Goal: Task Accomplishment & Management: Manage account settings

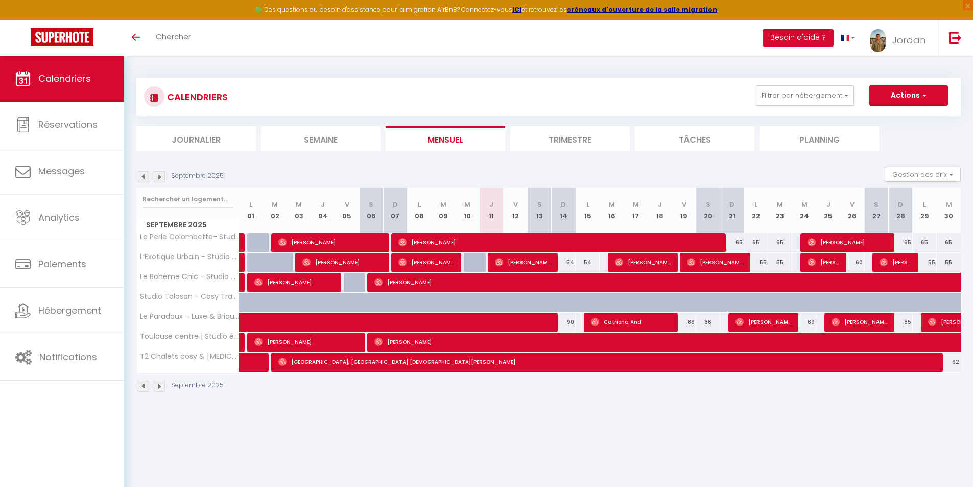
click at [573, 265] on div "54" at bounding box center [563, 262] width 24 height 19
type input "54"
type input "Dim 14 Septembre 2025"
type input "Lun 15 Septembre 2025"
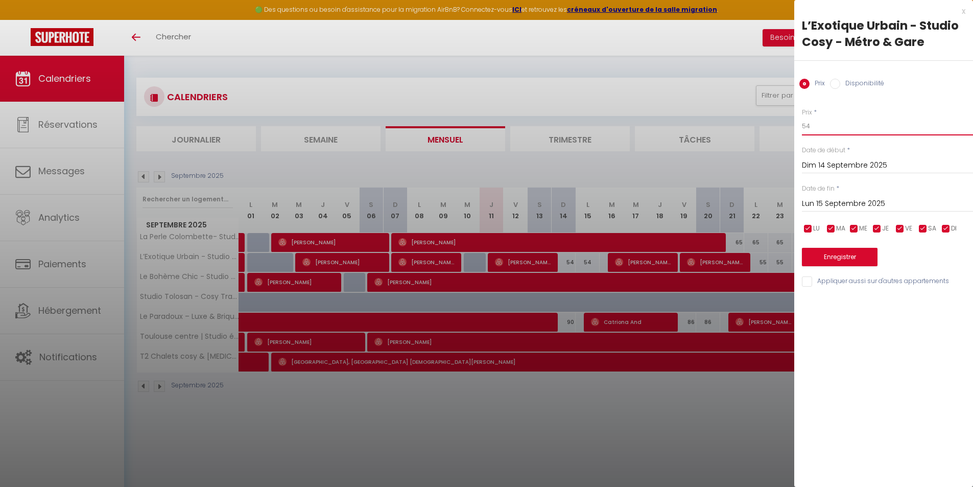
click at [837, 128] on input "54" at bounding box center [887, 126] width 171 height 18
type input "53"
click at [856, 251] on button "Enregistrer" at bounding box center [840, 257] width 76 height 18
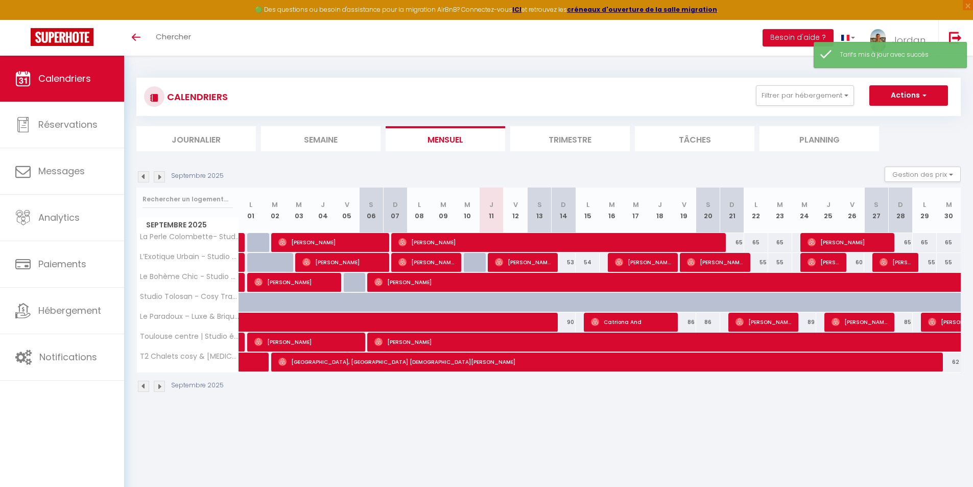
click at [691, 319] on div "86" at bounding box center [683, 321] width 24 height 19
type input "86"
type input "Ven 19 Septembre 2025"
type input "Sam 20 Septembre 2025"
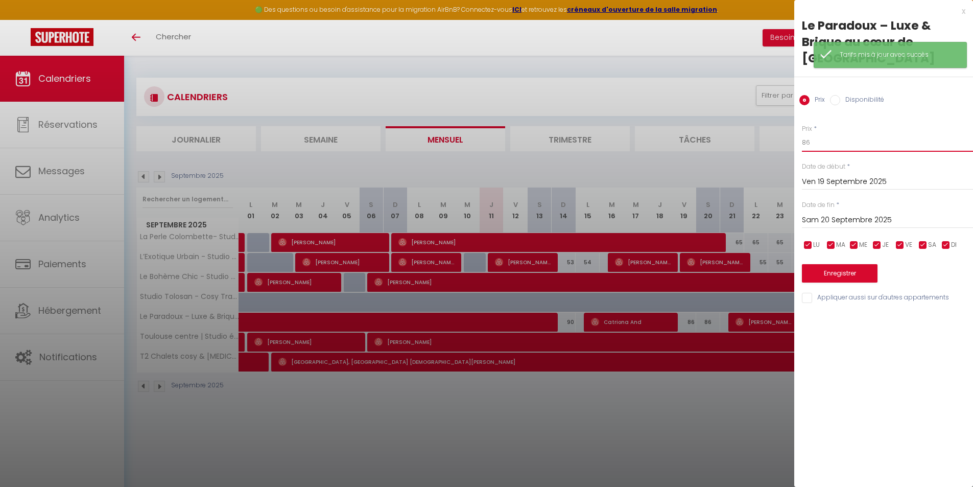
click at [811, 147] on input "86" at bounding box center [887, 142] width 171 height 18
type input "85"
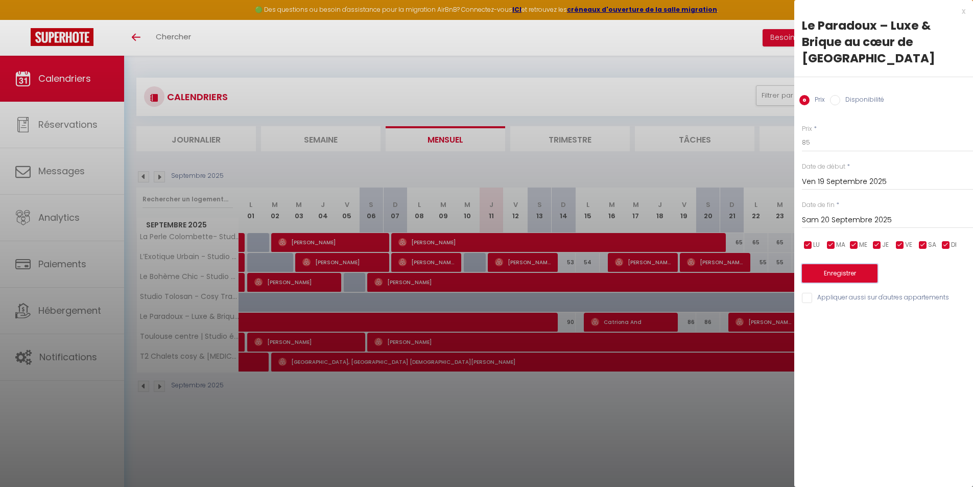
click at [835, 274] on button "Enregistrer" at bounding box center [840, 273] width 76 height 18
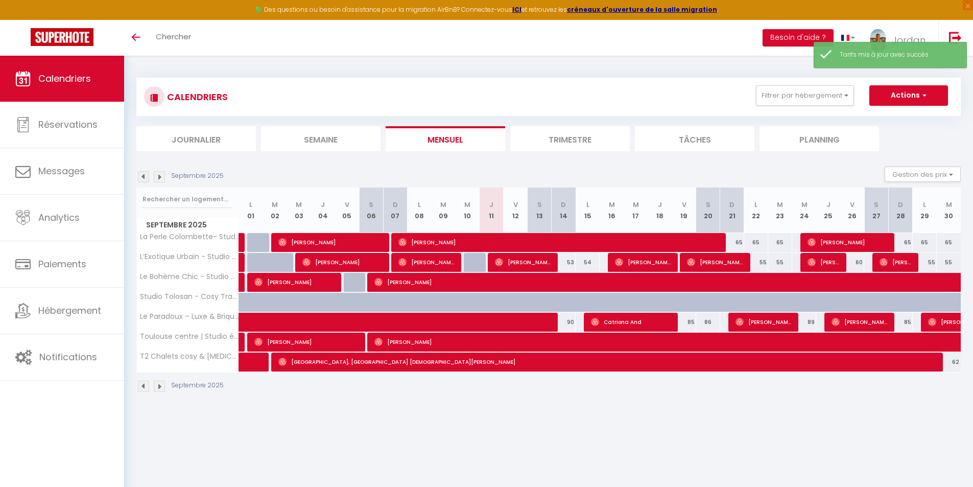
click at [912, 325] on div "85" at bounding box center [924, 321] width 25 height 19
click at [908, 321] on div "85" at bounding box center [900, 321] width 24 height 19
type input "85"
type input "Dim 28 Septembre 2025"
type input "Lun 29 Septembre 2025"
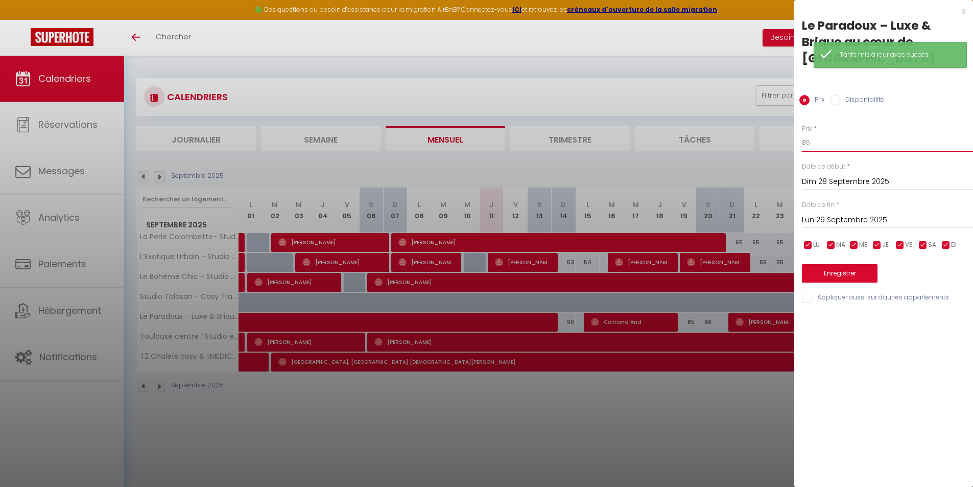
click at [845, 143] on input "85" at bounding box center [887, 142] width 171 height 18
type input "8"
type input "89"
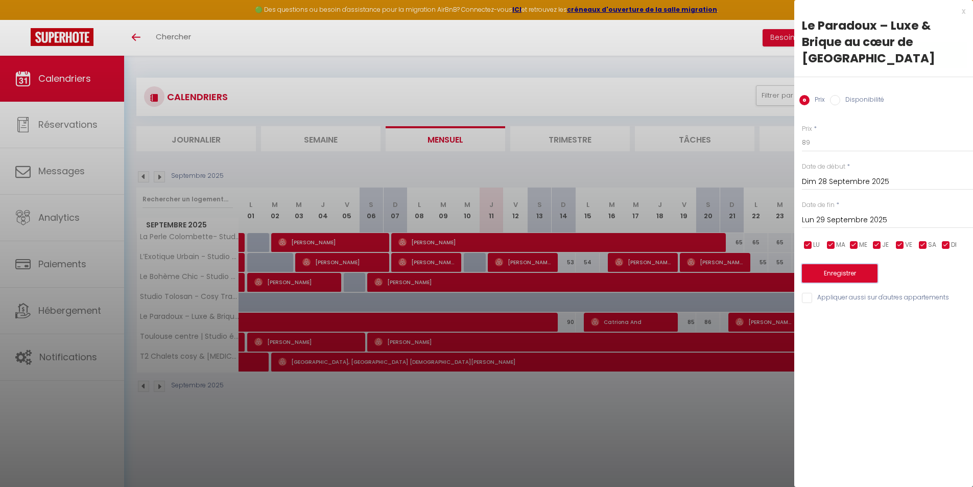
click at [845, 279] on button "Enregistrer" at bounding box center [840, 273] width 76 height 18
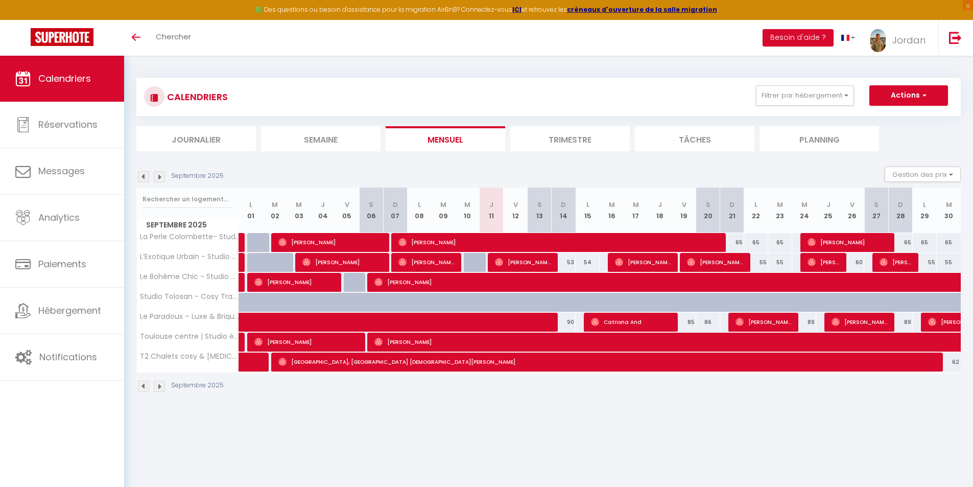
click at [739, 239] on div "65" at bounding box center [732, 242] width 24 height 19
type input "65"
type input "Dim 21 Septembre 2025"
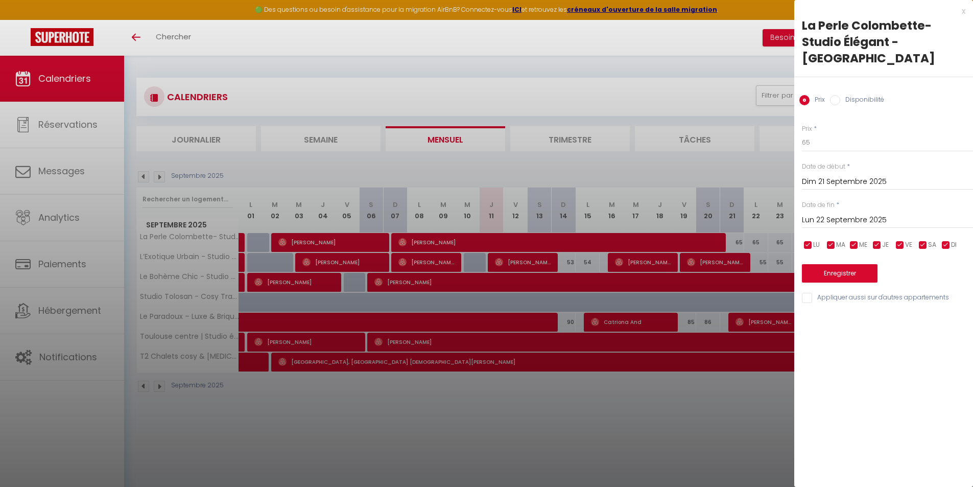
click at [831, 222] on input "Lun 22 Septembre 2025" at bounding box center [887, 219] width 171 height 13
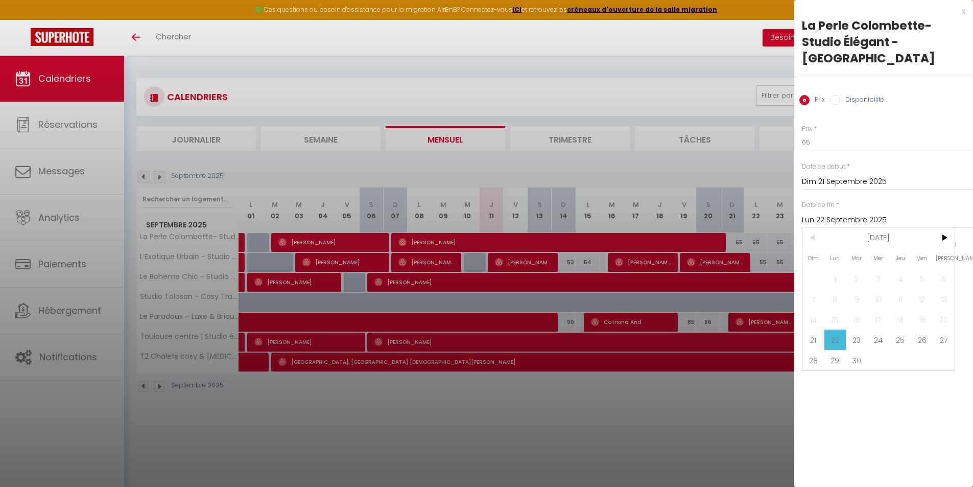
click at [875, 338] on span "24" at bounding box center [878, 339] width 22 height 20
type input "Mer 24 Septembre 2025"
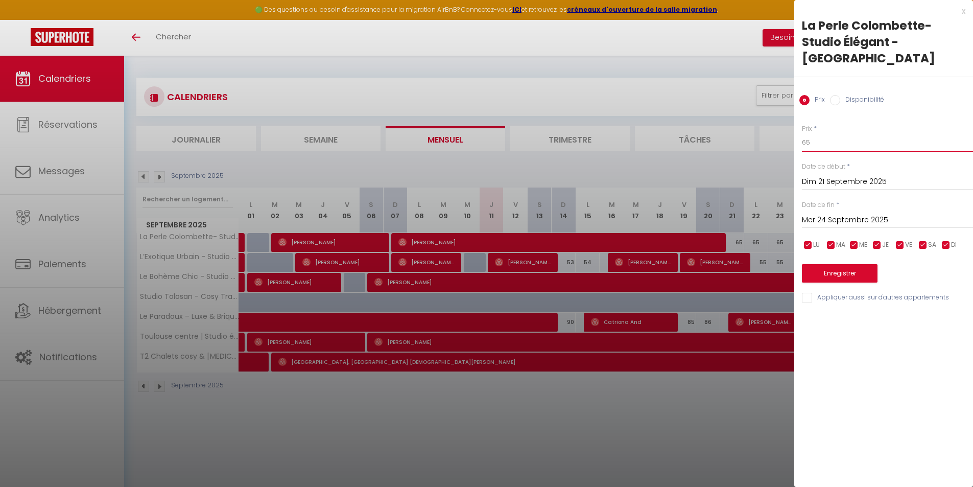
click at [813, 144] on input "65" at bounding box center [887, 142] width 171 height 18
type input "63"
click at [841, 264] on div "Enregistrer" at bounding box center [887, 266] width 171 height 31
click at [839, 269] on button "Enregistrer" at bounding box center [840, 273] width 76 height 18
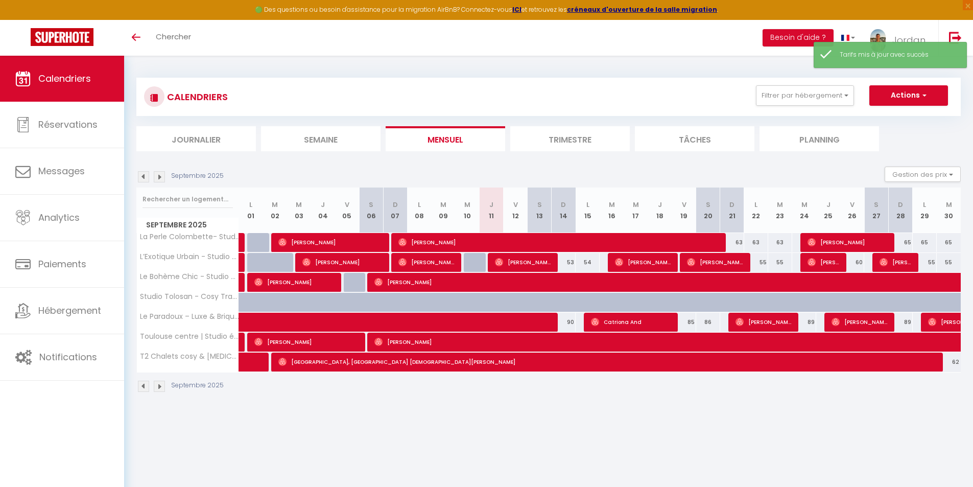
click at [162, 176] on img at bounding box center [159, 176] width 11 height 11
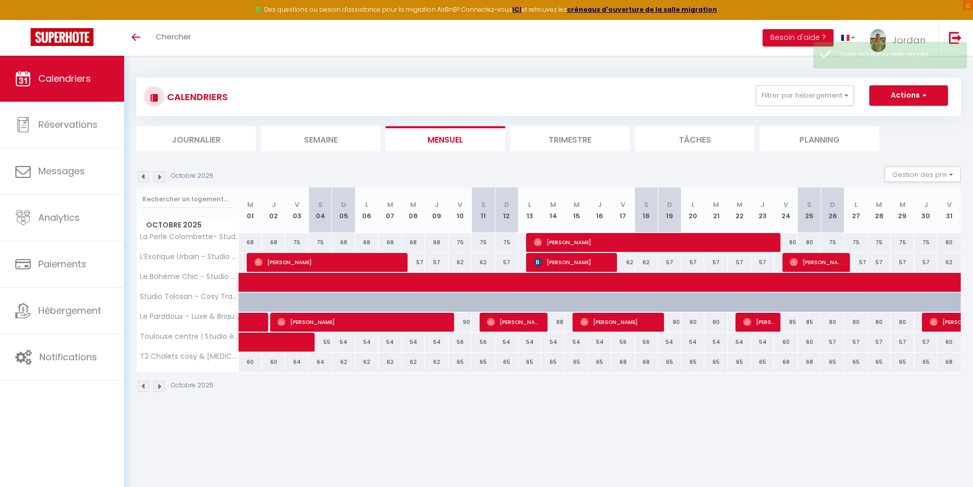
click at [142, 179] on img at bounding box center [143, 176] width 11 height 11
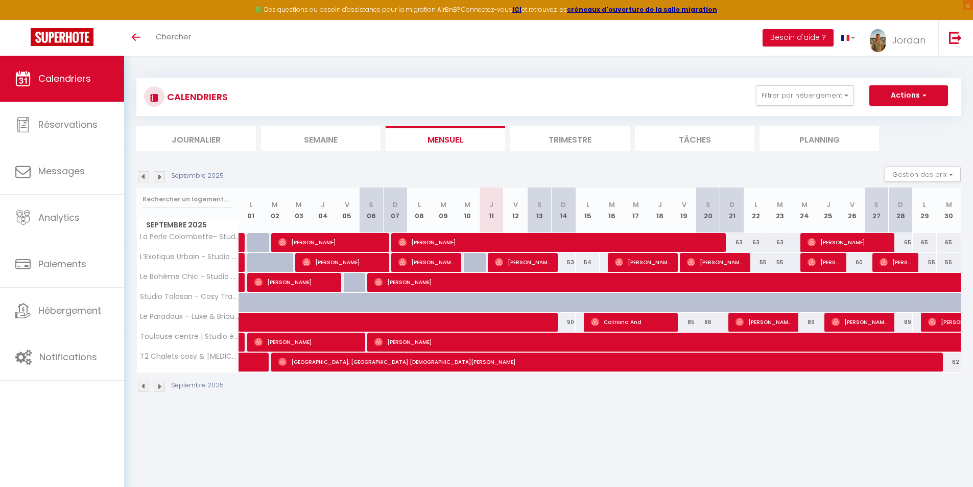
click at [908, 241] on div "65" at bounding box center [900, 242] width 24 height 19
type input "65"
type input "Dim 28 Septembre 2025"
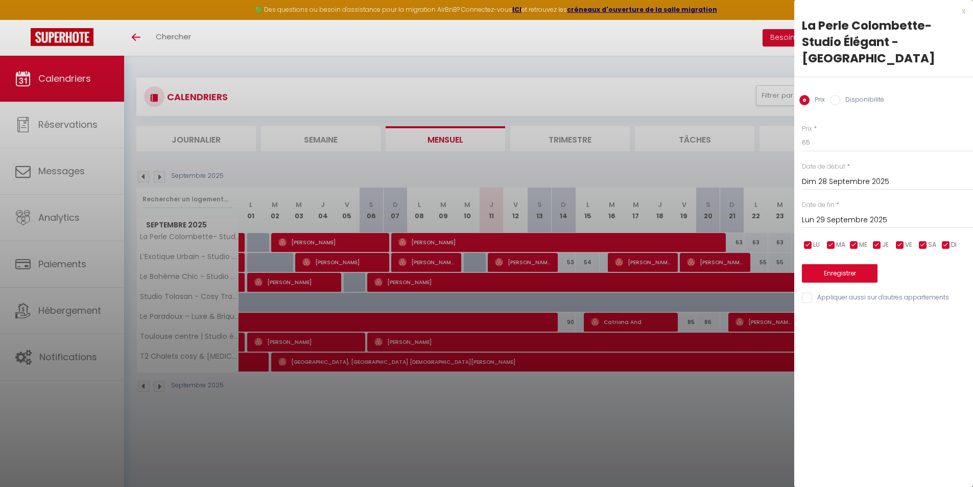
click at [859, 227] on div "[DATE] < [DATE] > Dim Lun Mar Mer Jeu Ven Sam 1 2 3 4 5 6 7 8 9 10 11 12 13 14 …" at bounding box center [887, 219] width 171 height 18
click at [859, 225] on input "Lun 29 Septembre 2025" at bounding box center [887, 219] width 171 height 13
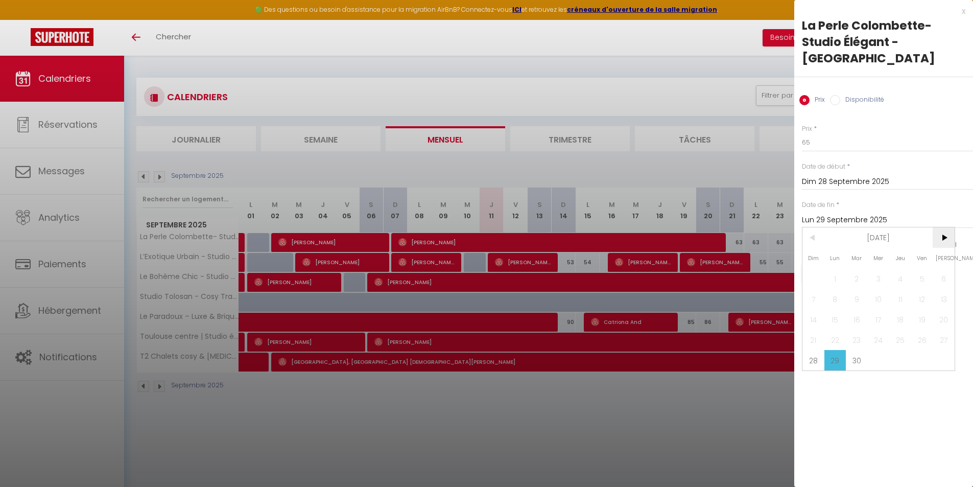
click at [937, 237] on span ">" at bounding box center [943, 237] width 22 height 20
click at [923, 278] on span "3" at bounding box center [922, 278] width 22 height 20
type input "Ven 03 Octobre 2025"
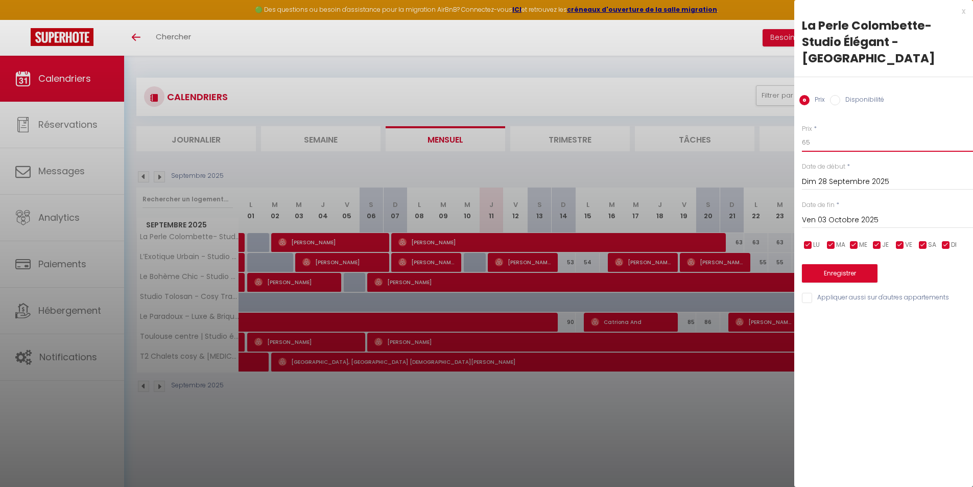
click at [854, 148] on input "65" at bounding box center [887, 142] width 171 height 18
type input "63"
click at [856, 269] on button "Enregistrer" at bounding box center [840, 273] width 76 height 18
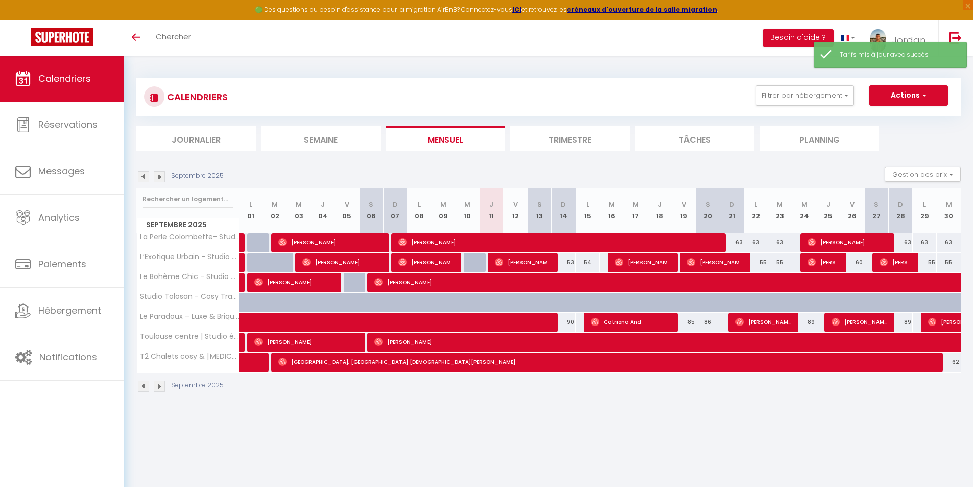
click at [163, 175] on img at bounding box center [159, 176] width 11 height 11
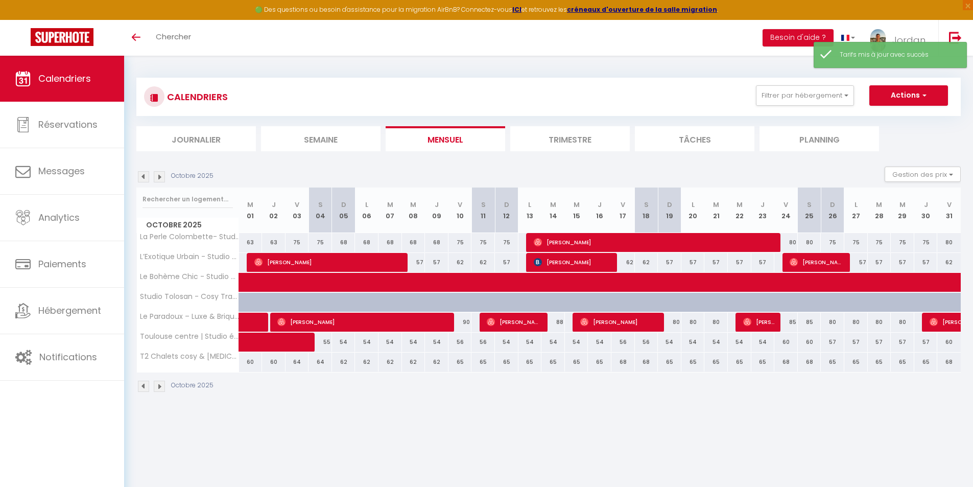
click at [297, 243] on div "75" at bounding box center [296, 242] width 23 height 19
type input "75"
type input "Ven 03 Octobre 2025"
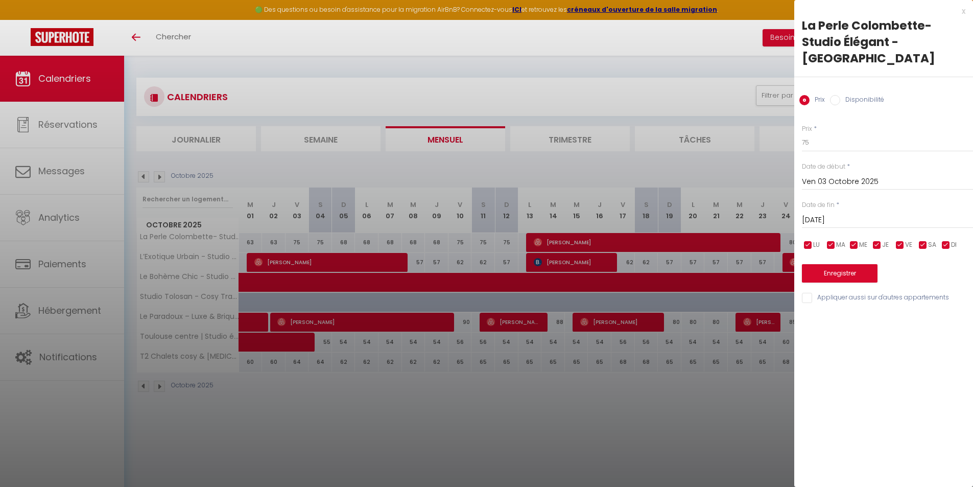
click at [817, 219] on input "[DATE]" at bounding box center [887, 219] width 171 height 13
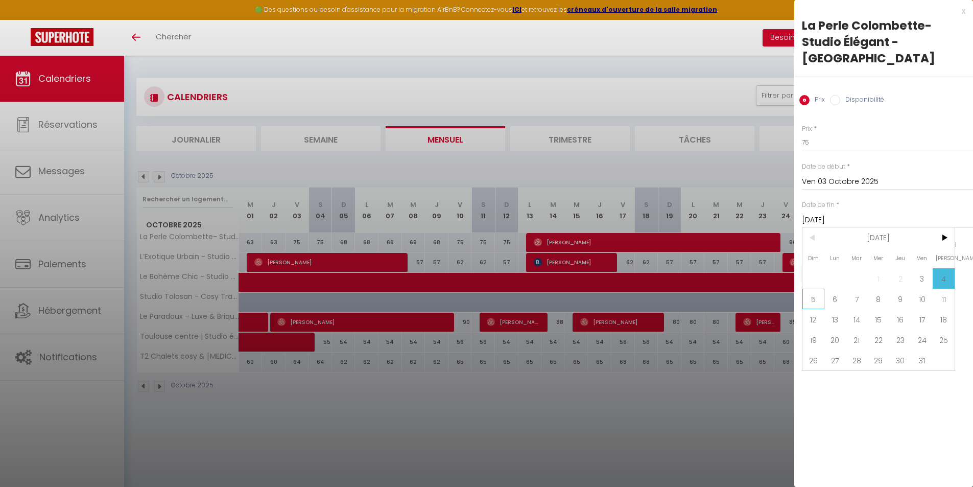
click at [812, 298] on span "5" at bounding box center [813, 298] width 22 height 20
type input "Dim 05 Octobre 2025"
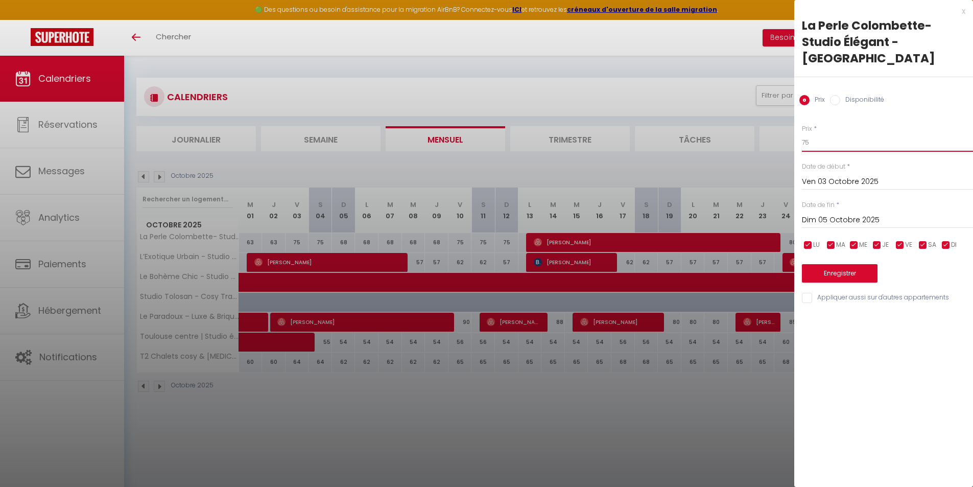
click at [814, 145] on input "75" at bounding box center [887, 142] width 171 height 18
type input "70"
click at [847, 274] on button "Enregistrer" at bounding box center [840, 273] width 76 height 18
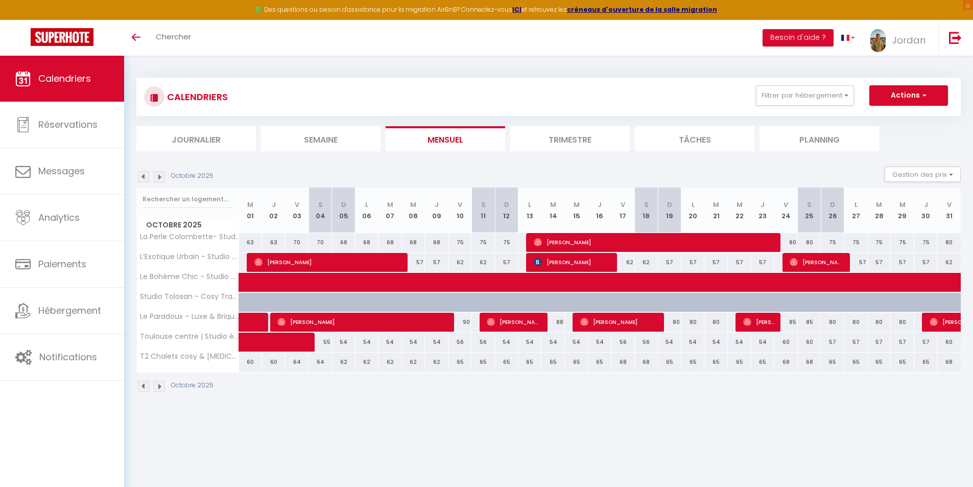
click at [674, 321] on div "80" at bounding box center [669, 321] width 23 height 19
type input "80"
type input "Dim 19 Octobre 2025"
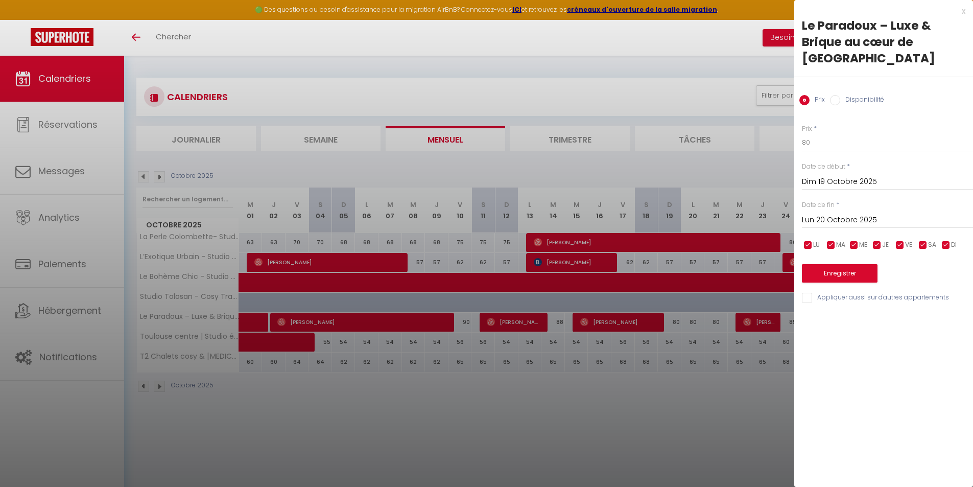
click at [835, 228] on div "[DATE] < [DATE] > Dim Lun Mar Mer Jeu Ven Sam 1 2 3 4 5 6 7 8 9 10 11 12 13 14 …" at bounding box center [887, 219] width 171 height 18
click at [840, 228] on div "[DATE] < [DATE] > Dim Lun Mar Mer Jeu Ven Sam 1 2 3 4 5 6 7 8 9 10 11 12 13 14 …" at bounding box center [887, 219] width 171 height 18
click at [841, 224] on input "Lun 20 Octobre 2025" at bounding box center [887, 219] width 171 height 13
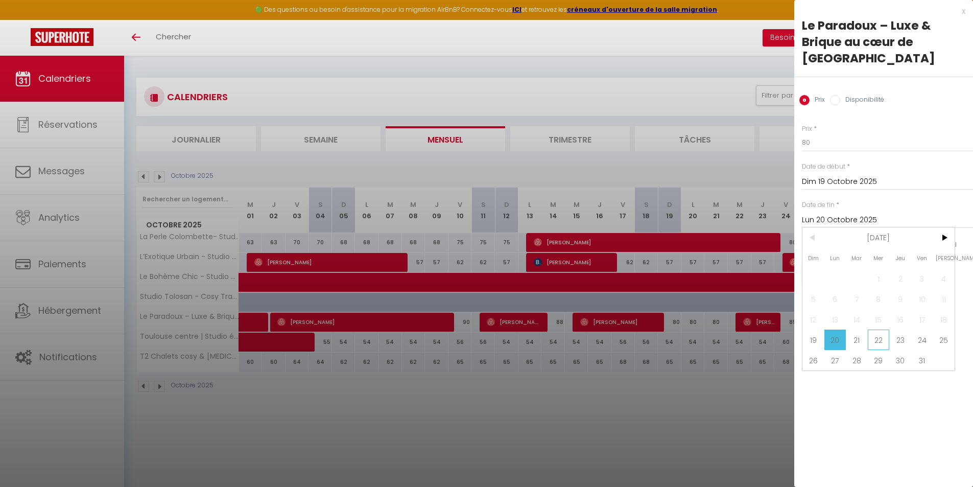
click at [881, 334] on span "22" at bounding box center [878, 339] width 22 height 20
type input "Mer 22 Octobre 2025"
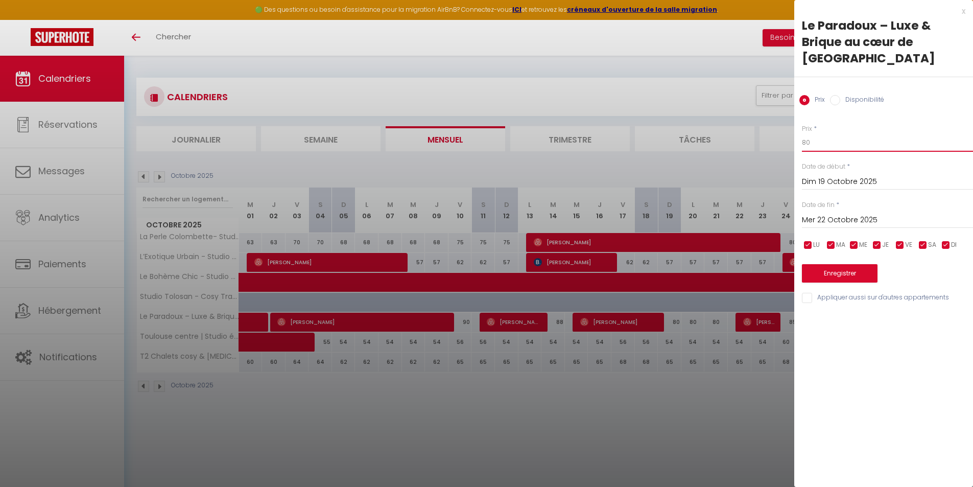
click at [841, 146] on input "80" at bounding box center [887, 142] width 171 height 18
type input "88"
click at [860, 270] on button "Enregistrer" at bounding box center [840, 273] width 76 height 18
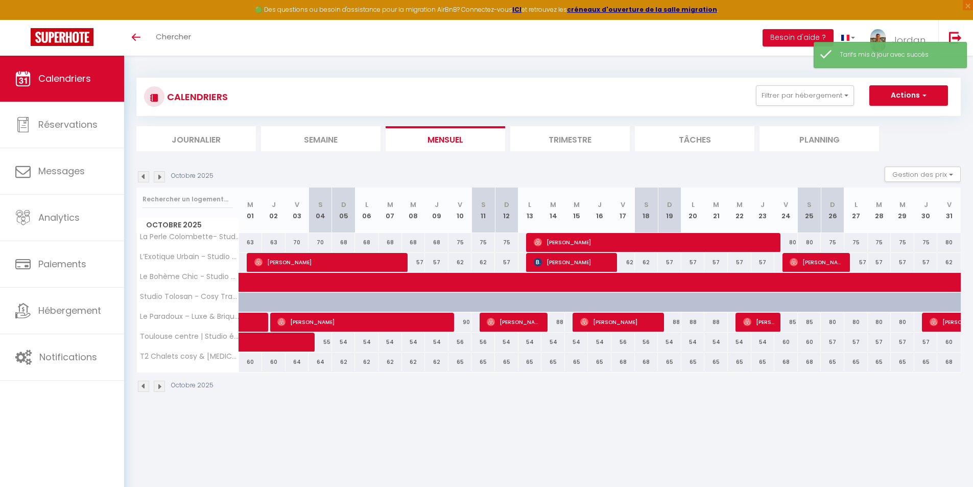
click at [792, 321] on div "85" at bounding box center [785, 321] width 23 height 19
type input "85"
type input "Ven 24 Octobre 2025"
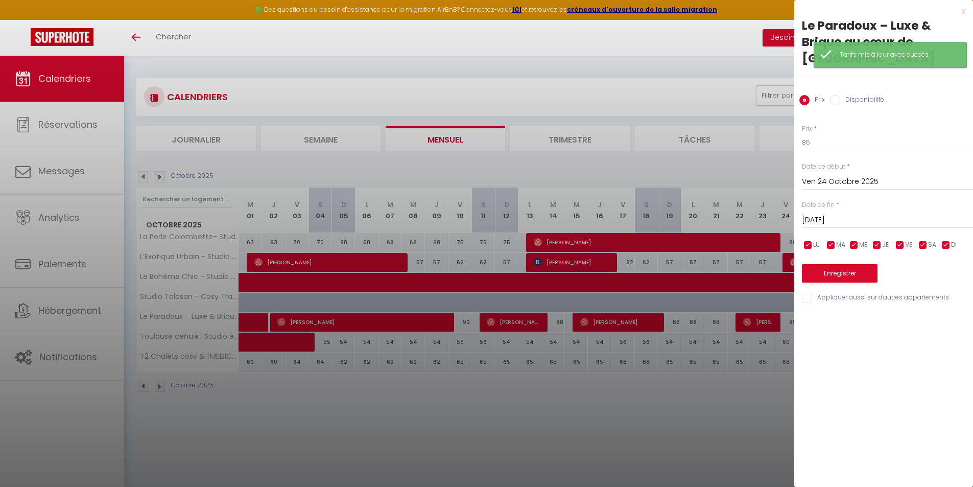
click at [867, 225] on input "[DATE]" at bounding box center [887, 219] width 171 height 13
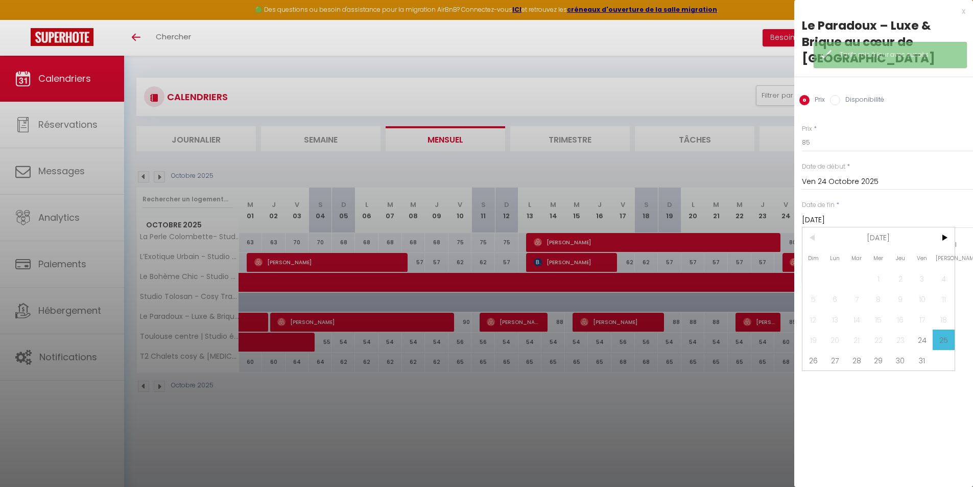
click at [814, 361] on span "26" at bounding box center [813, 360] width 22 height 20
type input "Dim 26 Octobre 2025"
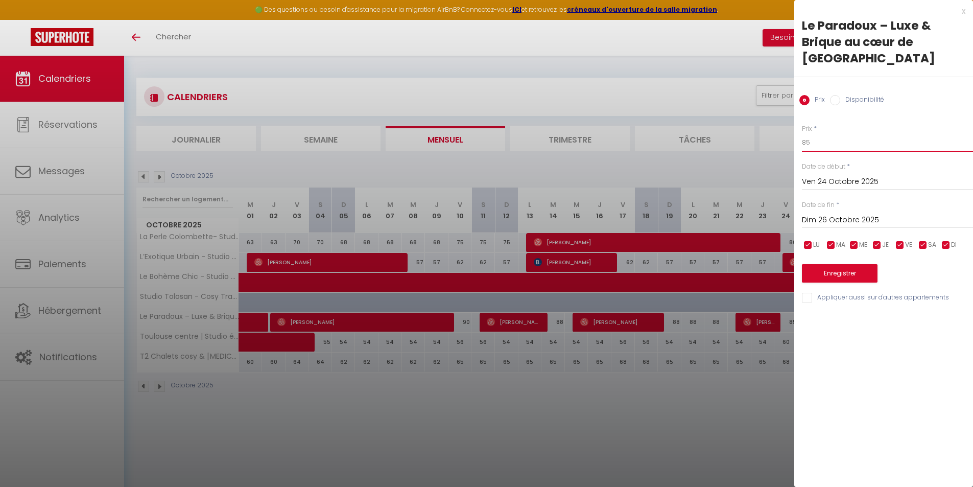
click at [826, 144] on input "85" at bounding box center [887, 142] width 171 height 18
type input "8"
type input "90"
click at [841, 268] on button "Enregistrer" at bounding box center [840, 273] width 76 height 18
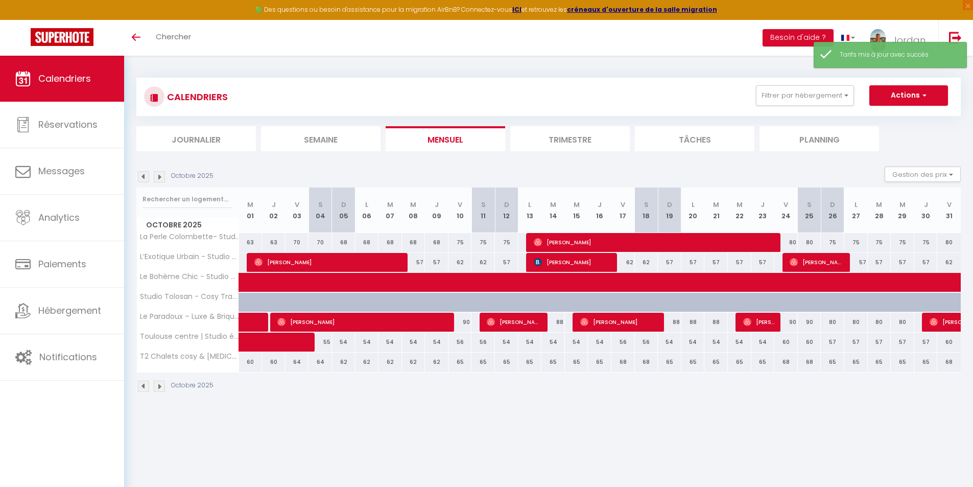
click at [834, 322] on div "80" at bounding box center [831, 321] width 23 height 19
type input "80"
type input "Dim 26 Octobre 2025"
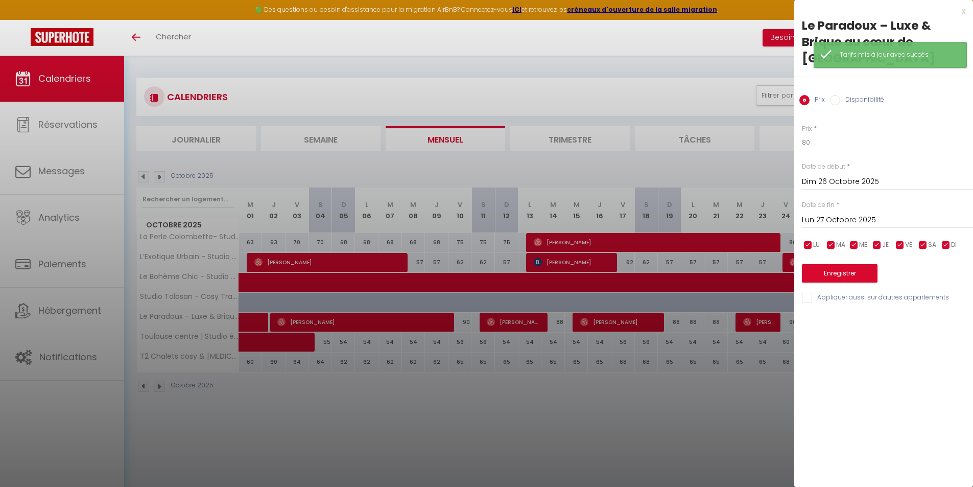
click at [869, 218] on input "Lun 27 Octobre 2025" at bounding box center [887, 219] width 171 height 13
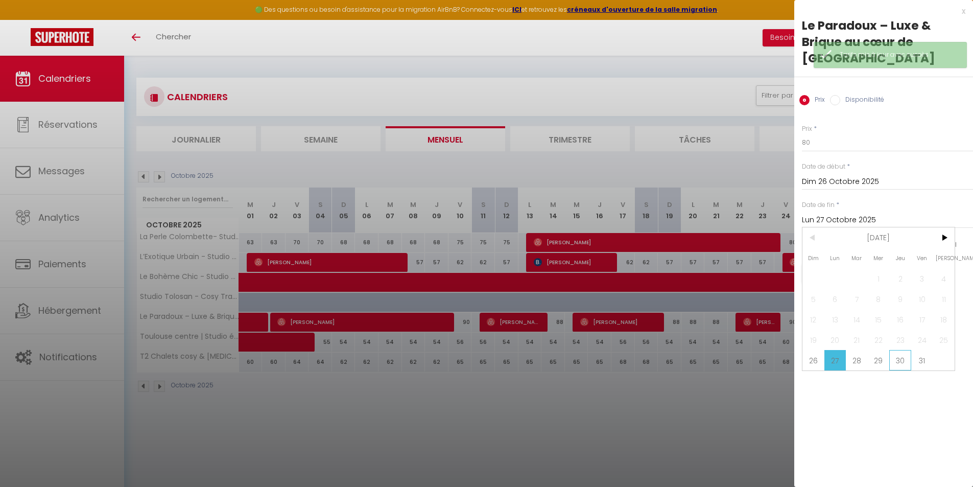
click at [897, 363] on span "30" at bounding box center [900, 360] width 22 height 20
type input "Jeu 30 Octobre 2025"
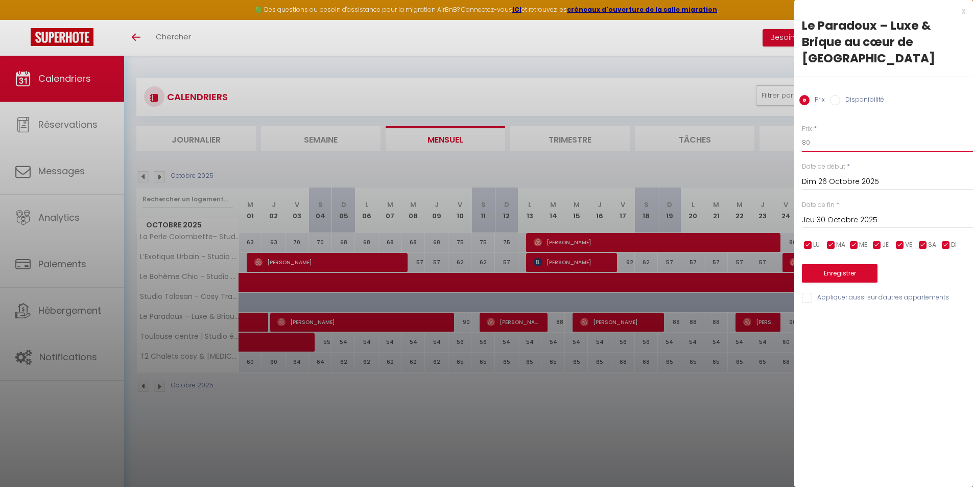
click at [829, 144] on input "80" at bounding box center [887, 142] width 171 height 18
type input "86"
click at [874, 288] on div "Prix * 86 Statut * Disponible Indisponible Date de début * [DATE] < [DATE] > Di…" at bounding box center [883, 207] width 179 height 193
click at [860, 274] on button "Enregistrer" at bounding box center [840, 273] width 76 height 18
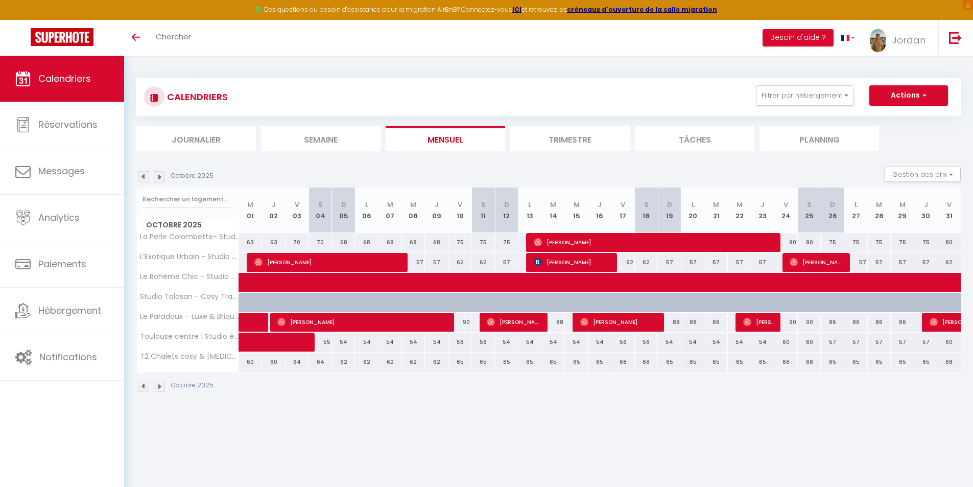
click at [416, 261] on div "57" at bounding box center [413, 262] width 23 height 19
type input "57"
type input "Mer 08 Octobre 2025"
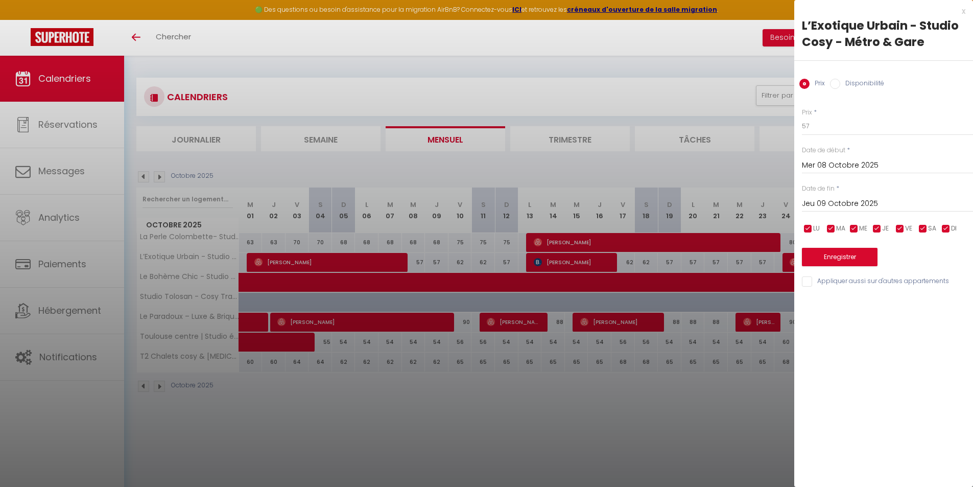
click at [815, 202] on input "Jeu 09 Octobre 2025" at bounding box center [887, 203] width 171 height 13
click at [927, 284] on span "10" at bounding box center [922, 282] width 22 height 20
type input "Ven 10 Octobre 2025"
click at [843, 128] on input "57" at bounding box center [887, 126] width 171 height 18
type input "55"
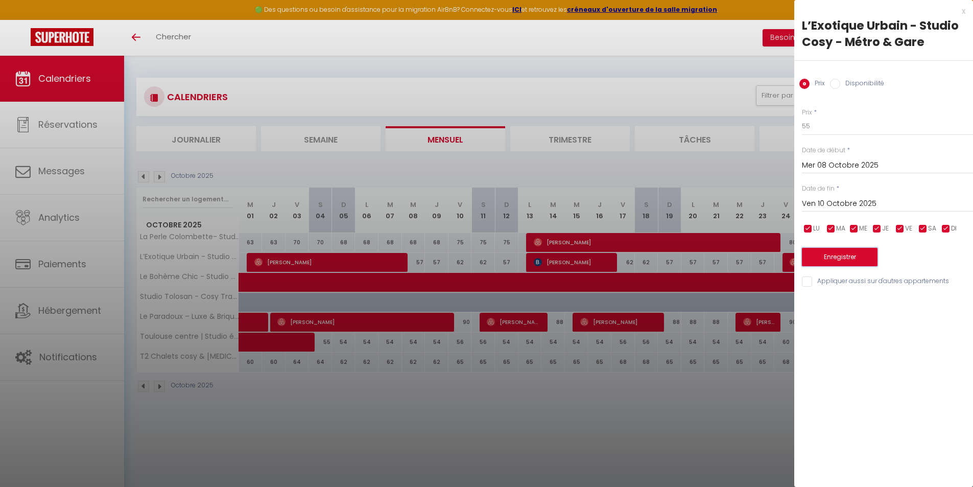
click at [842, 262] on button "Enregistrer" at bounding box center [840, 257] width 76 height 18
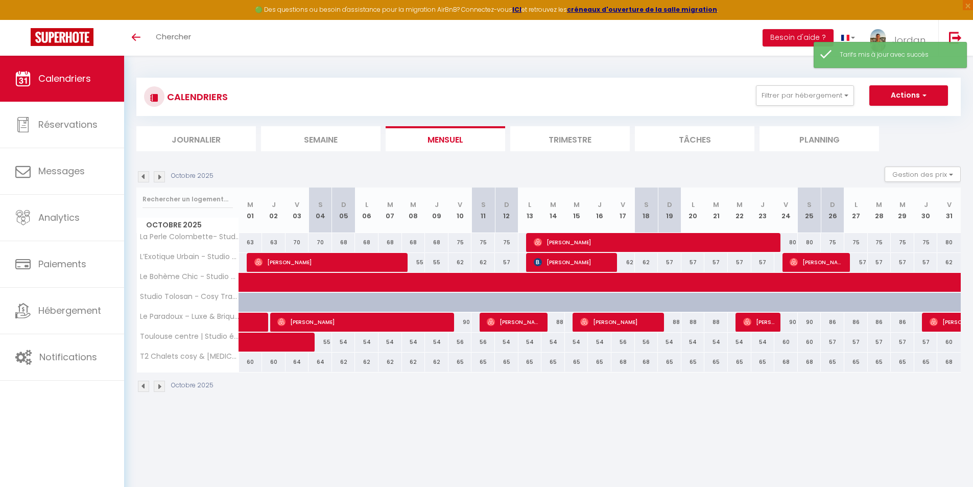
click at [454, 259] on div "62" at bounding box center [459, 262] width 23 height 19
type input "62"
type input "Ven 10 Octobre 2025"
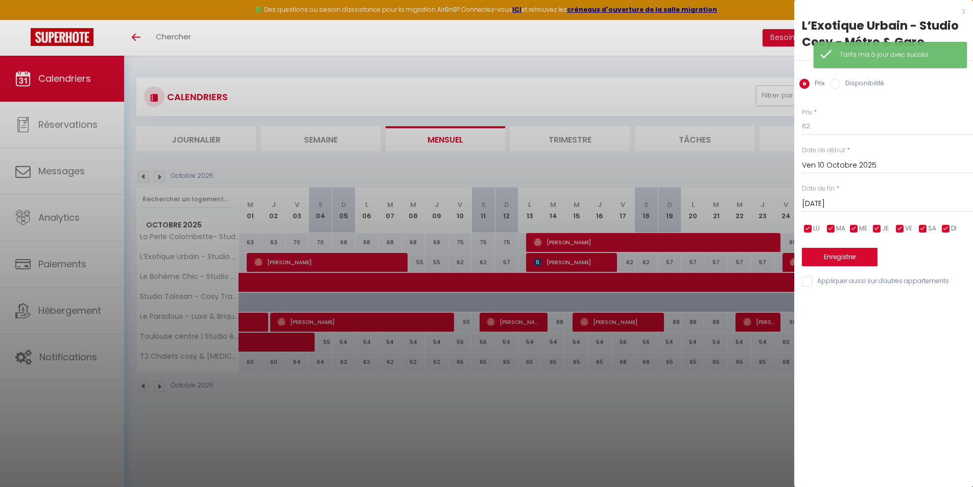
click at [828, 206] on input "[DATE]" at bounding box center [887, 203] width 171 height 13
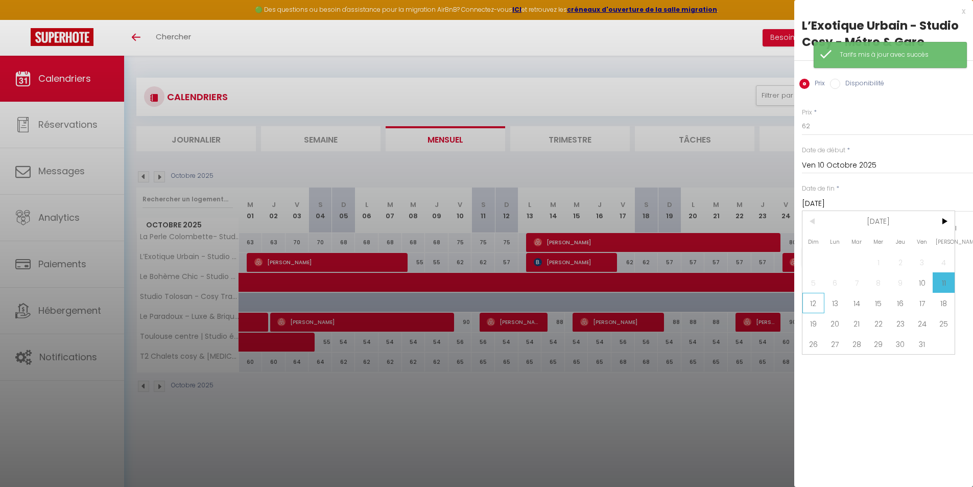
click at [812, 303] on span "12" at bounding box center [813, 303] width 22 height 20
type input "Dim 12 Octobre 2025"
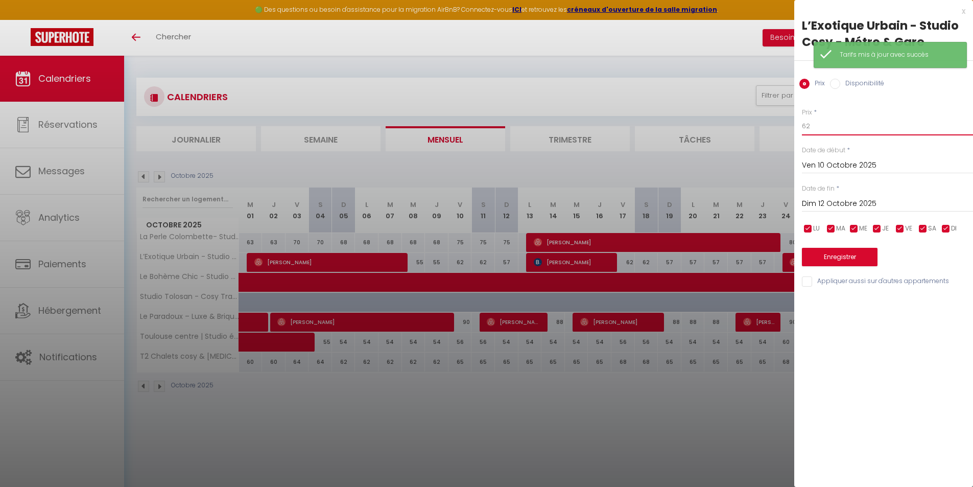
click at [845, 126] on input "62" at bounding box center [887, 126] width 171 height 18
type input "60"
click at [866, 247] on div "Enregistrer" at bounding box center [887, 250] width 171 height 31
click at [861, 253] on button "Enregistrer" at bounding box center [840, 257] width 76 height 18
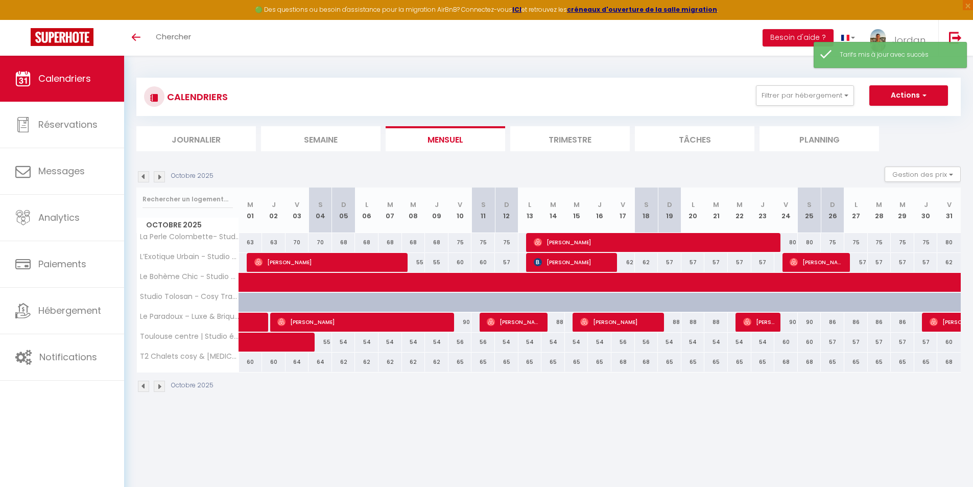
click at [512, 262] on div "57" at bounding box center [506, 262] width 23 height 19
type input "57"
type input "Dim 12 Octobre 2025"
type input "Lun 13 Octobre 2025"
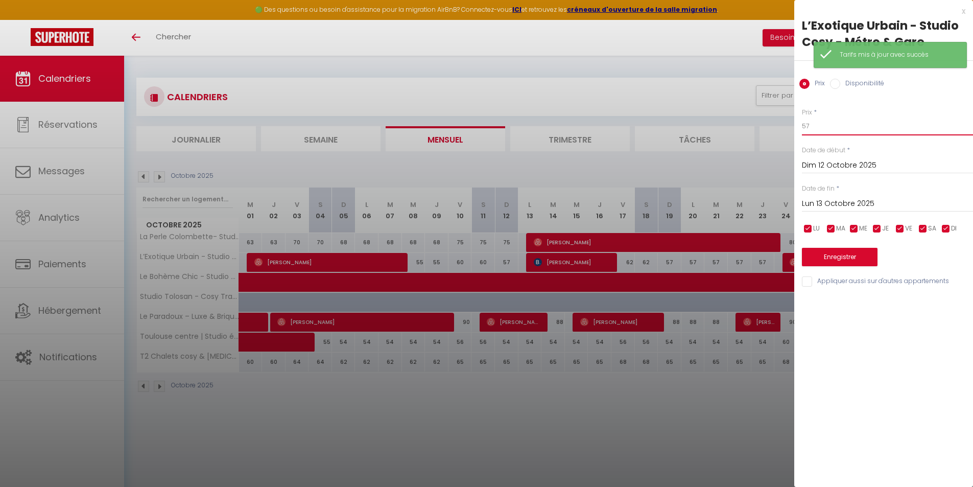
click at [818, 126] on input "57" at bounding box center [887, 126] width 171 height 18
type input "55"
click at [837, 257] on button "Enregistrer" at bounding box center [840, 257] width 76 height 18
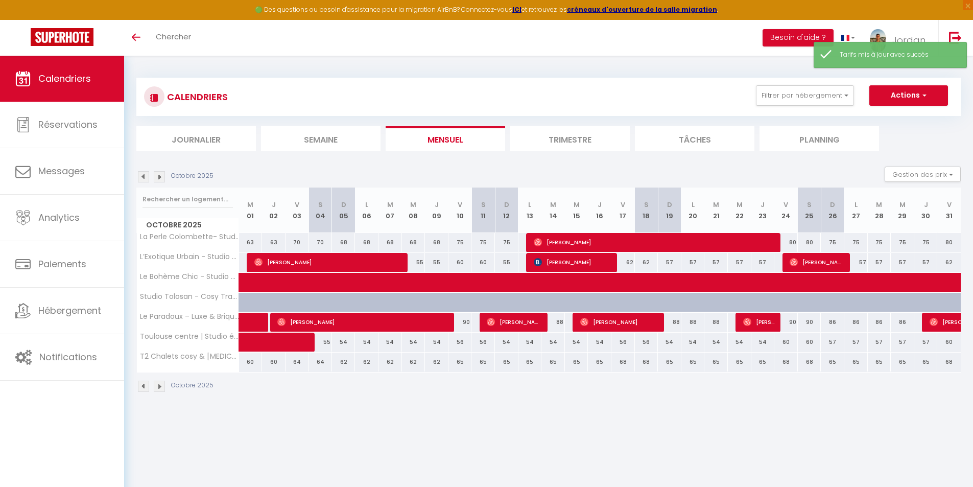
click at [505, 259] on div "55" at bounding box center [506, 262] width 23 height 19
type input "55"
type input "Dim 12 Octobre 2025"
type input "Lun 13 Octobre 2025"
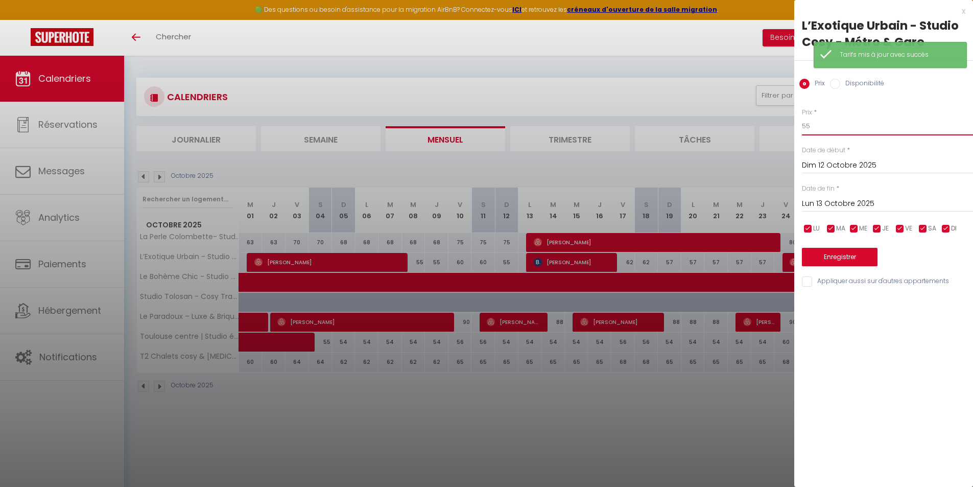
click at [821, 126] on input "55" at bounding box center [887, 126] width 171 height 18
type input "57"
click at [828, 261] on button "Enregistrer" at bounding box center [840, 257] width 76 height 18
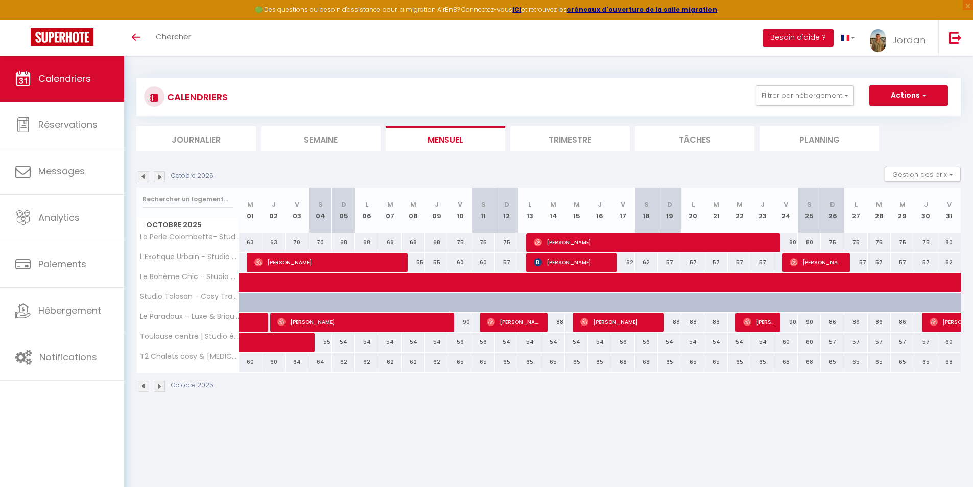
click at [670, 258] on div "57" at bounding box center [669, 262] width 23 height 19
type input "57"
type input "Dim 19 Octobre 2025"
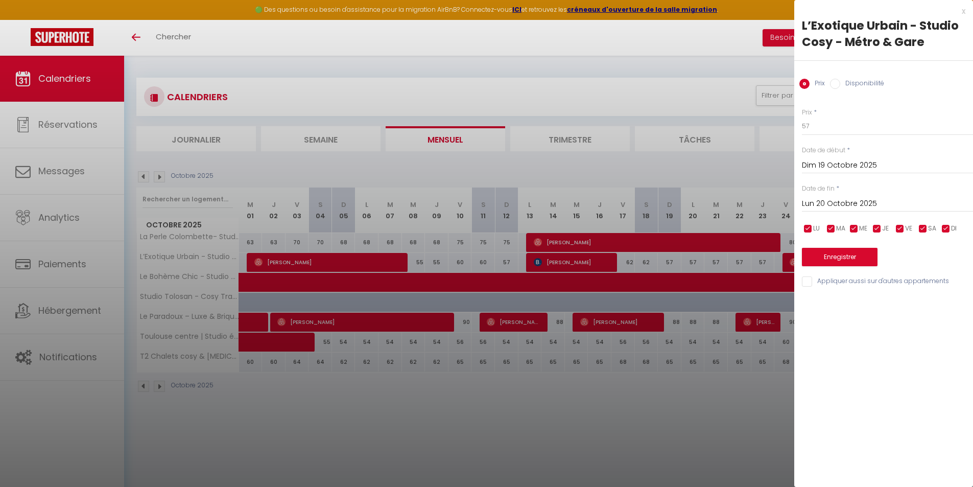
click at [844, 206] on input "Lun 20 Octobre 2025" at bounding box center [887, 203] width 171 height 13
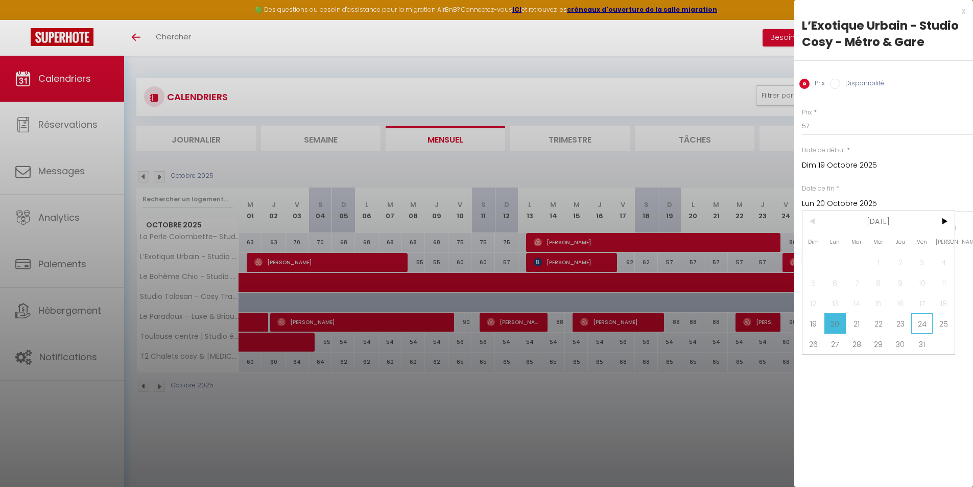
click at [916, 321] on span "24" at bounding box center [922, 323] width 22 height 20
type input "Ven 24 Octobre 2025"
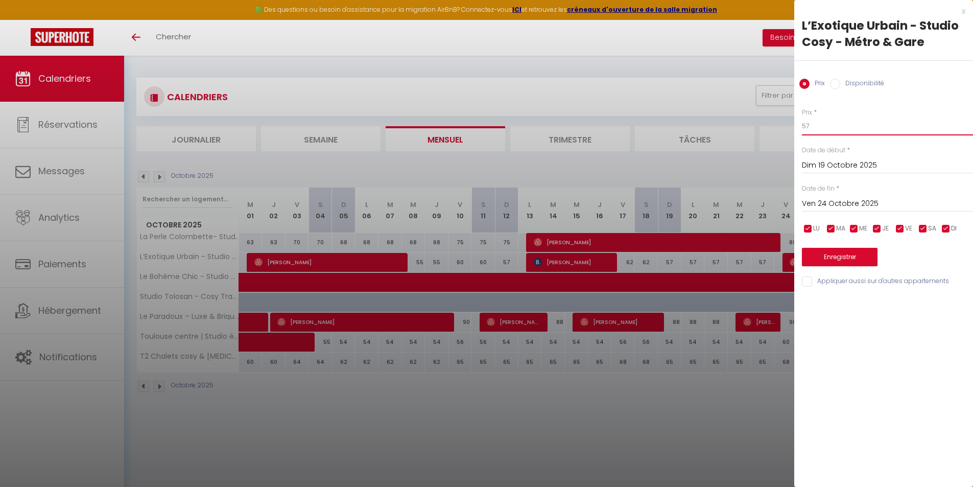
click at [846, 124] on input "57" at bounding box center [887, 126] width 171 height 18
type input "55"
click at [856, 250] on button "Enregistrer" at bounding box center [840, 257] width 76 height 18
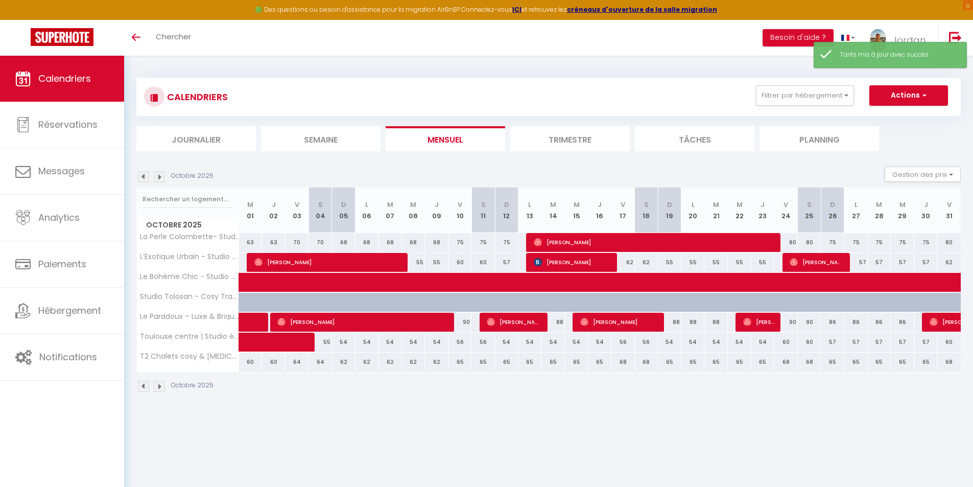
click at [626, 260] on div "62" at bounding box center [622, 262] width 23 height 19
type input "62"
type input "Ven 17 Octobre 2025"
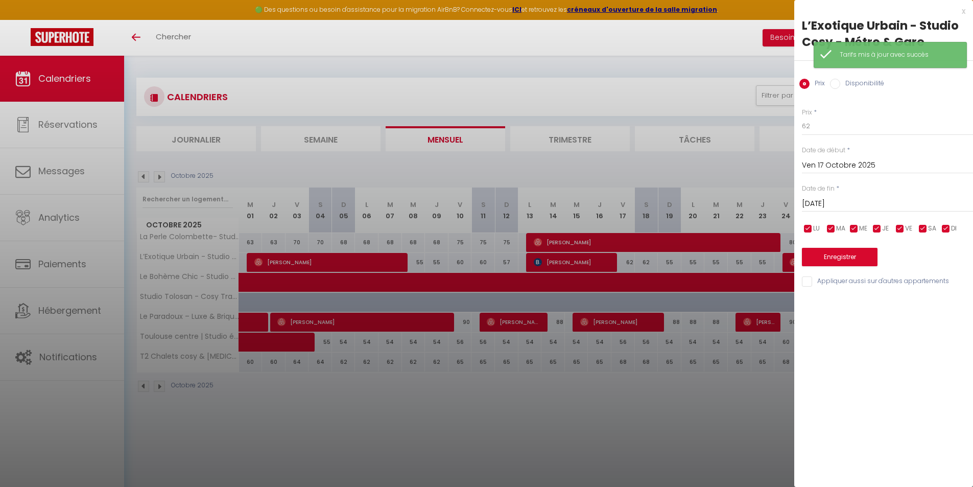
click at [823, 198] on input "[DATE]" at bounding box center [887, 203] width 171 height 13
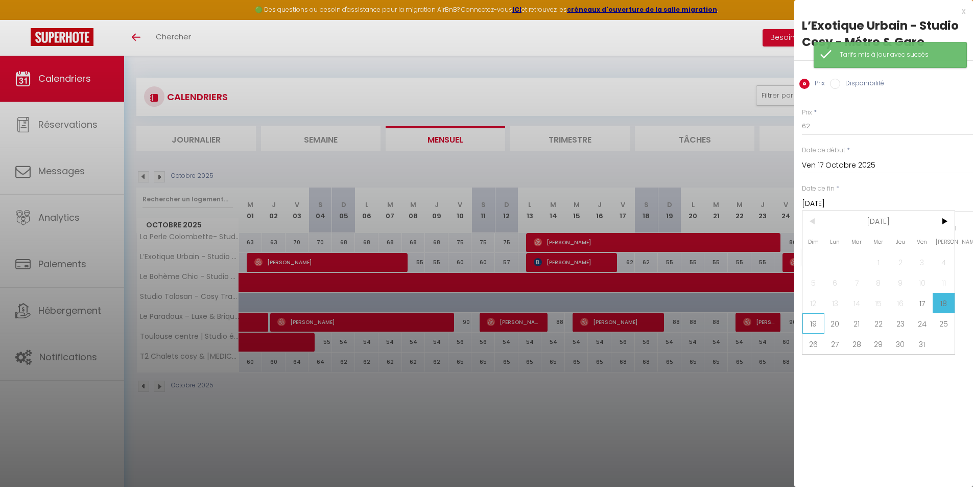
click at [809, 329] on span "19" at bounding box center [813, 323] width 22 height 20
type input "Dim 19 Octobre 2025"
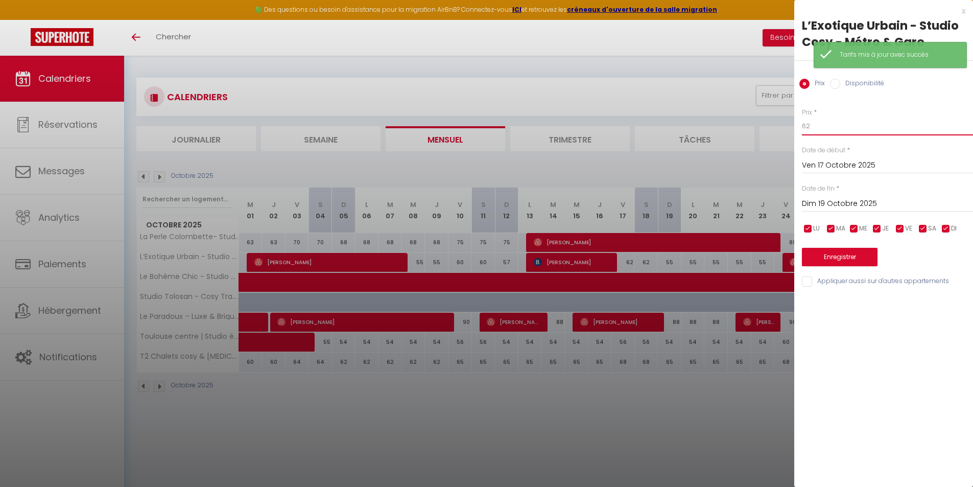
click at [835, 128] on input "62" at bounding box center [887, 126] width 171 height 18
type input "60"
click at [846, 252] on button "Enregistrer" at bounding box center [840, 257] width 76 height 18
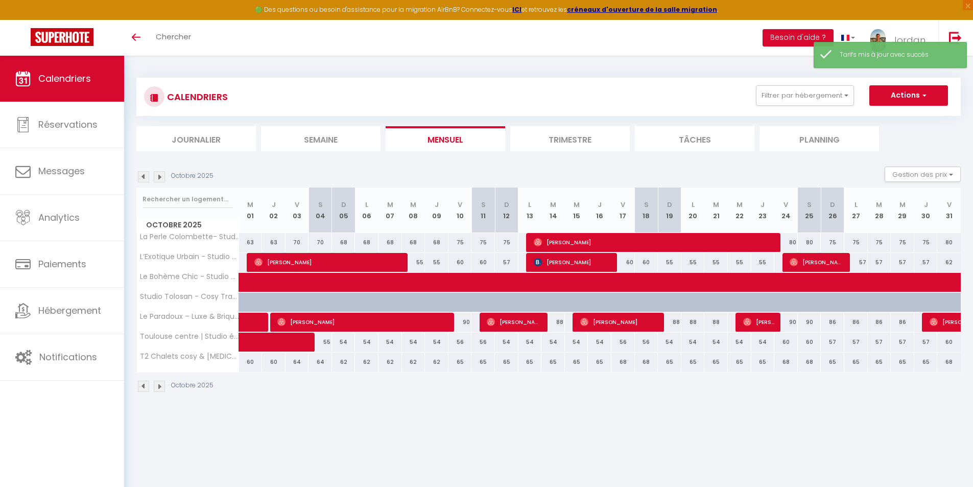
click at [459, 260] on div "60" at bounding box center [459, 262] width 23 height 19
type input "60"
type input "Ven 10 Octobre 2025"
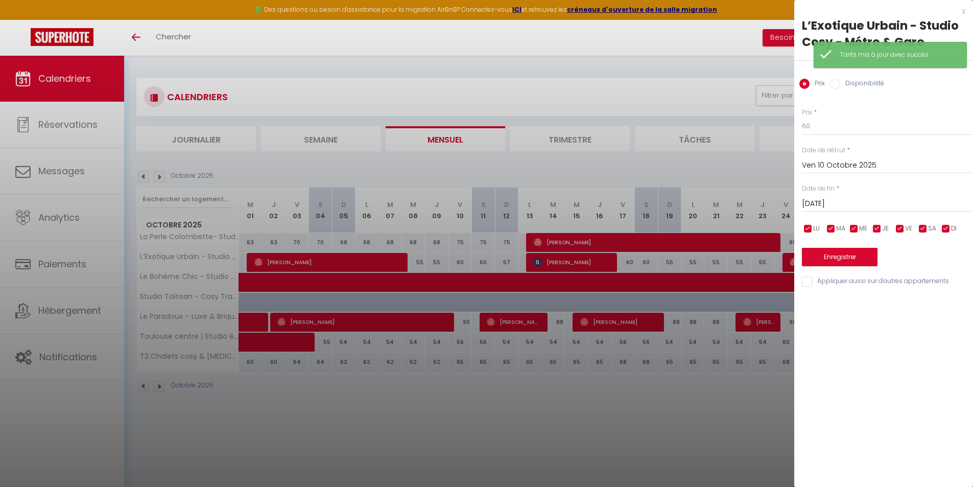
click at [820, 203] on input "[DATE]" at bounding box center [887, 203] width 171 height 13
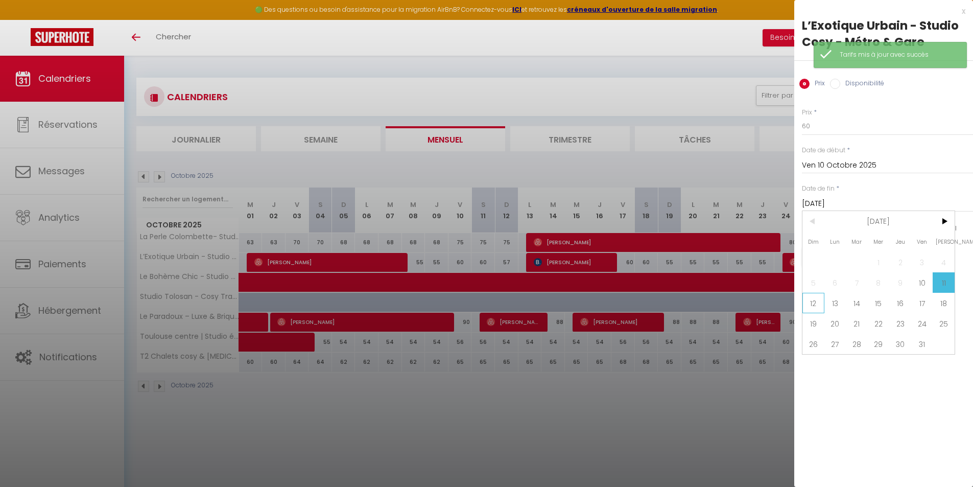
click at [817, 299] on span "12" at bounding box center [813, 303] width 22 height 20
type input "Dim 12 Octobre 2025"
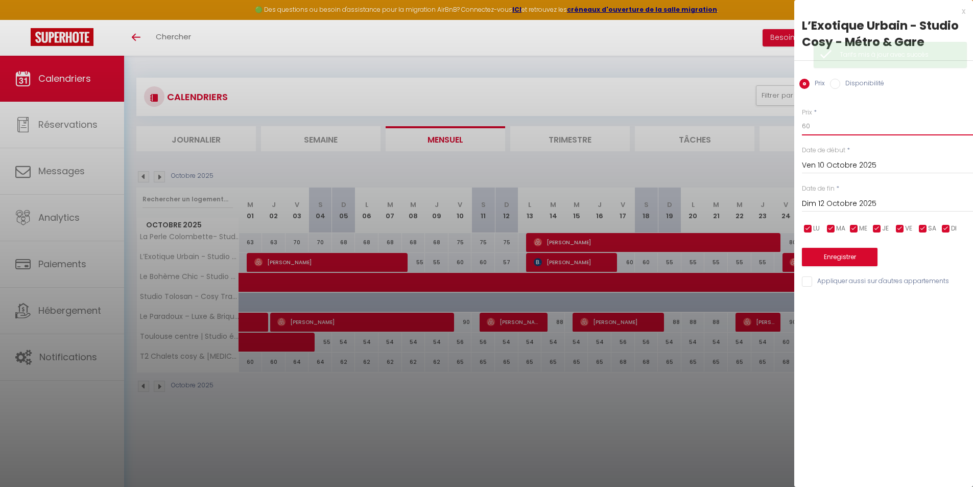
click at [820, 128] on input "60" at bounding box center [887, 126] width 171 height 18
type input "6"
type input "59"
click at [833, 263] on button "Enregistrer" at bounding box center [840, 257] width 76 height 18
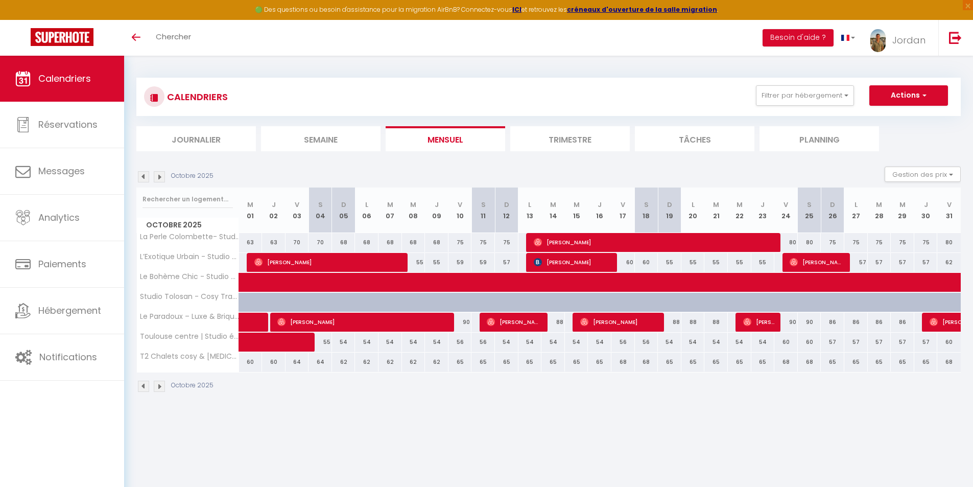
click at [144, 175] on img at bounding box center [143, 176] width 11 height 11
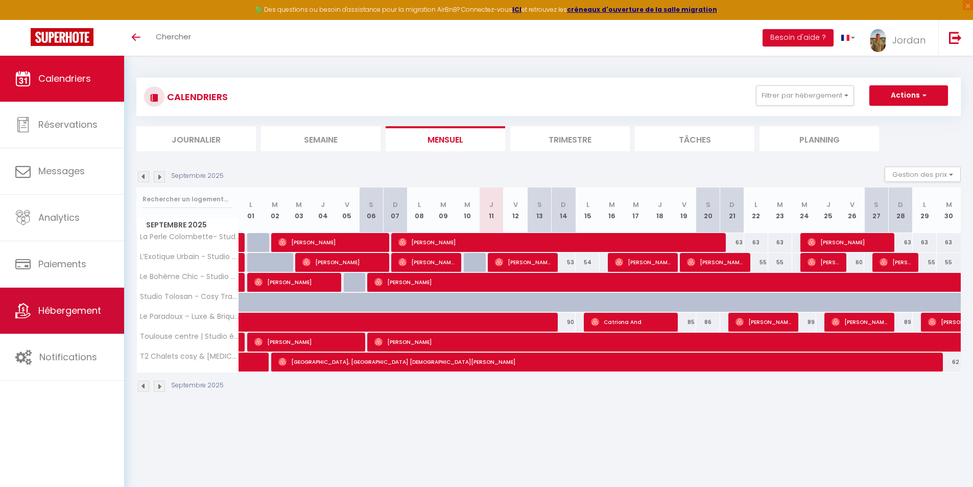
click at [51, 328] on link "Hébergement" at bounding box center [62, 310] width 124 height 46
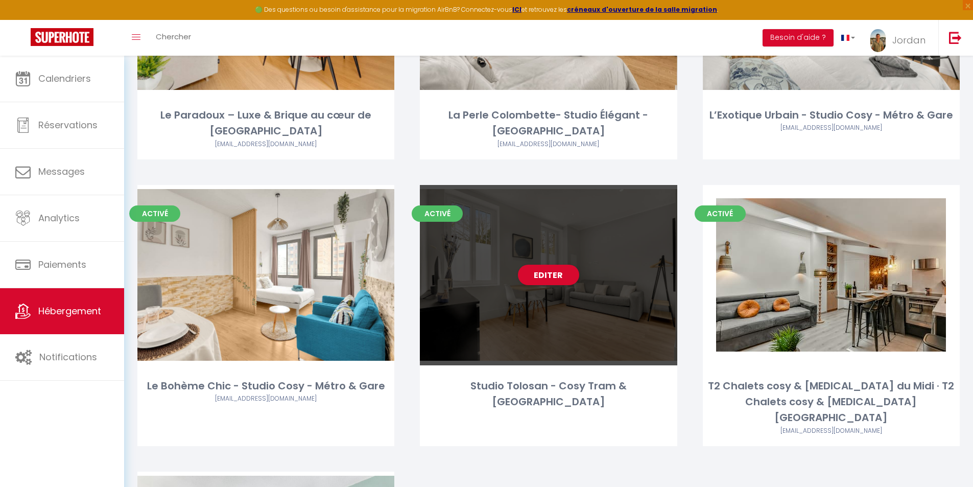
scroll to position [306, 0]
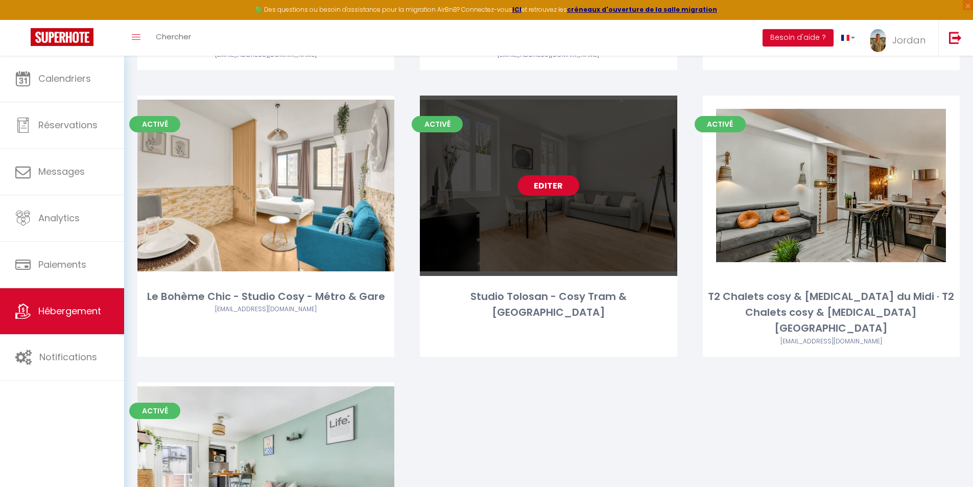
click at [538, 193] on link "Editer" at bounding box center [548, 185] width 61 height 20
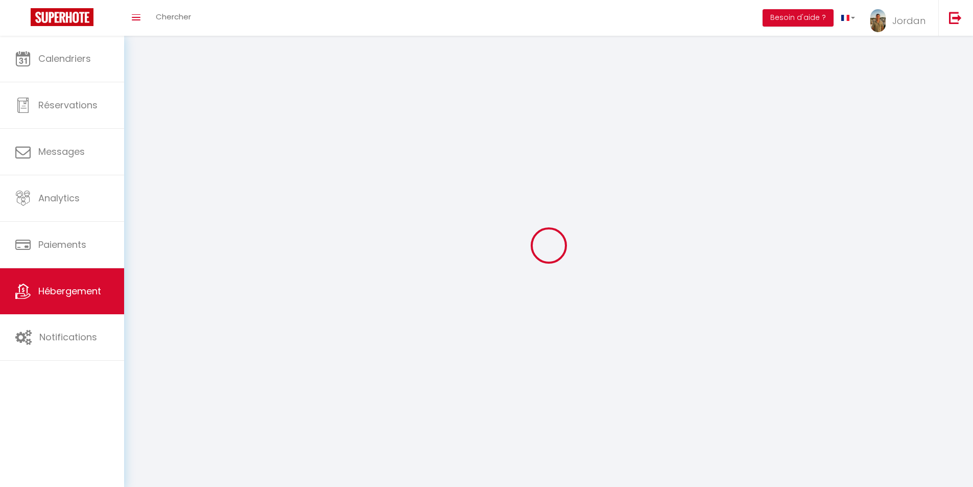
select select "1"
select select
select select "28"
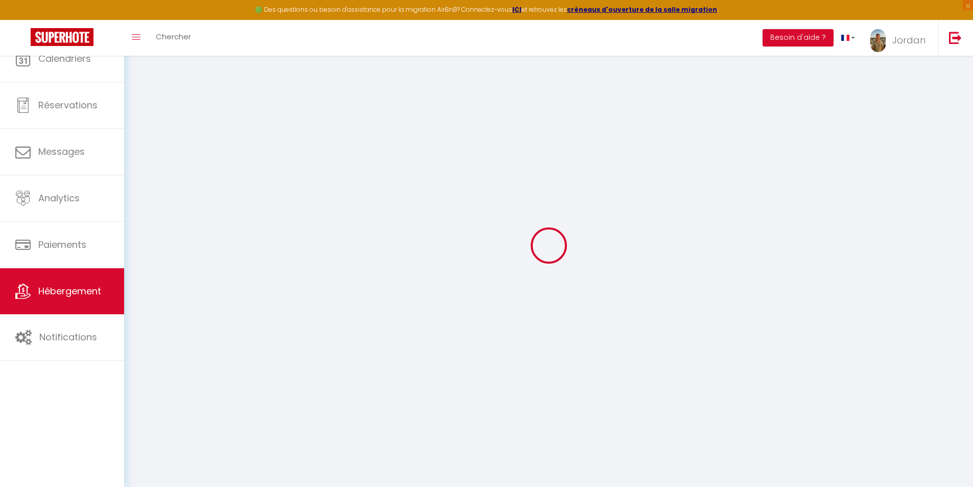
select select
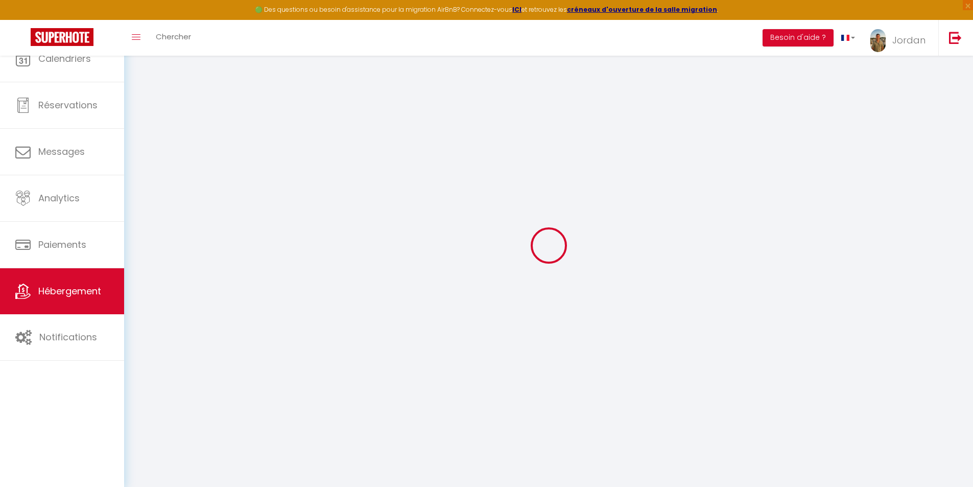
select select
checkbox input "false"
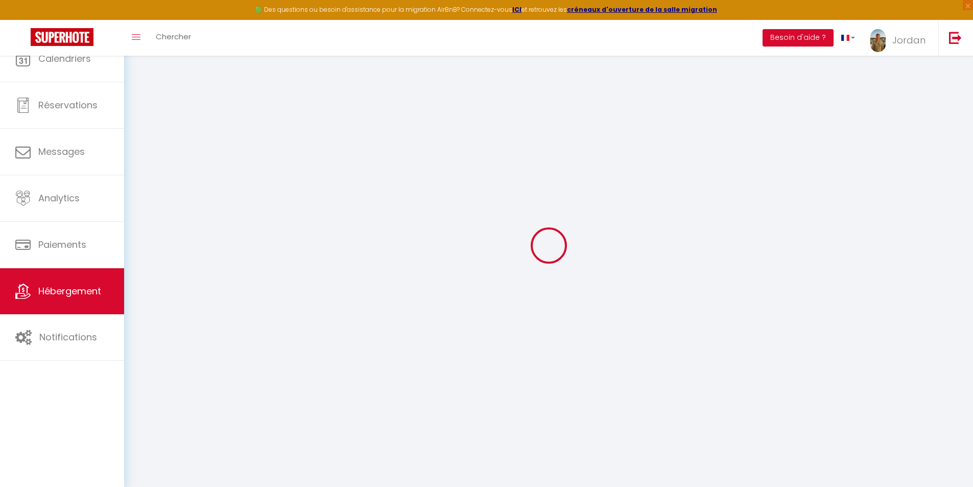
select select
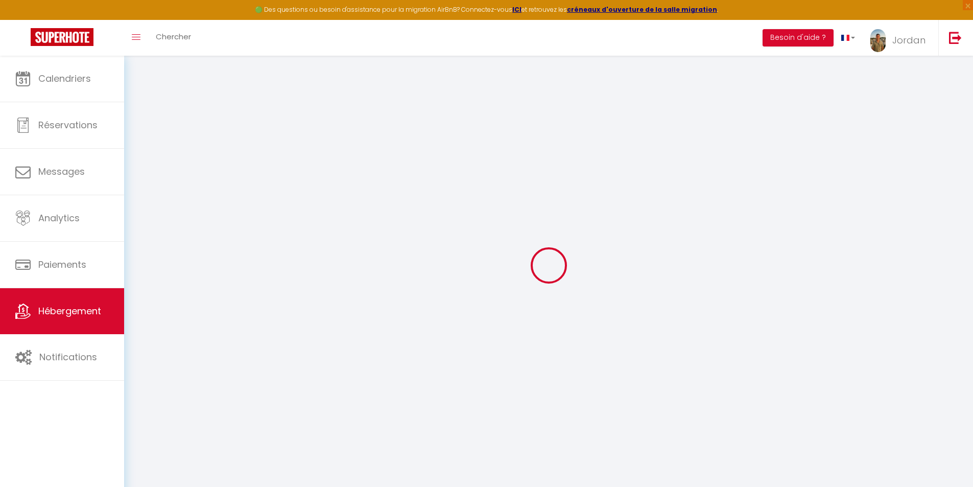
select select
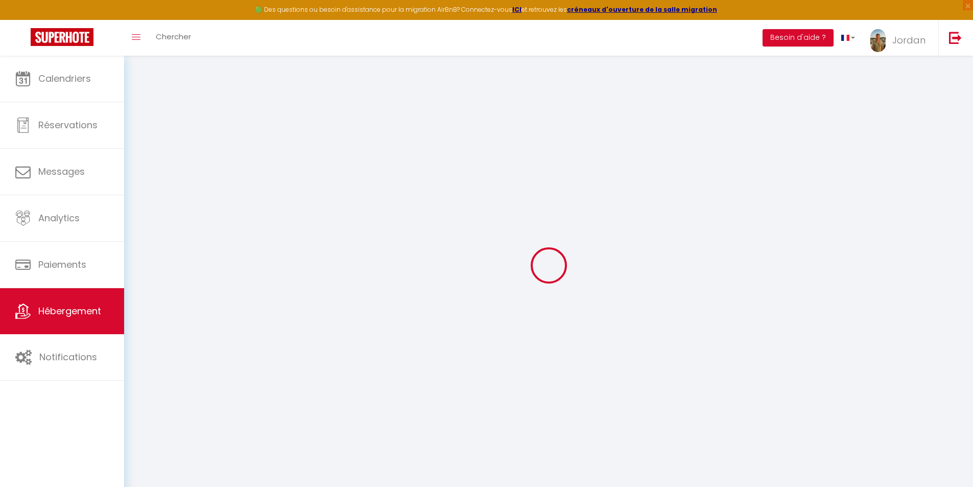
select select
checkbox input "false"
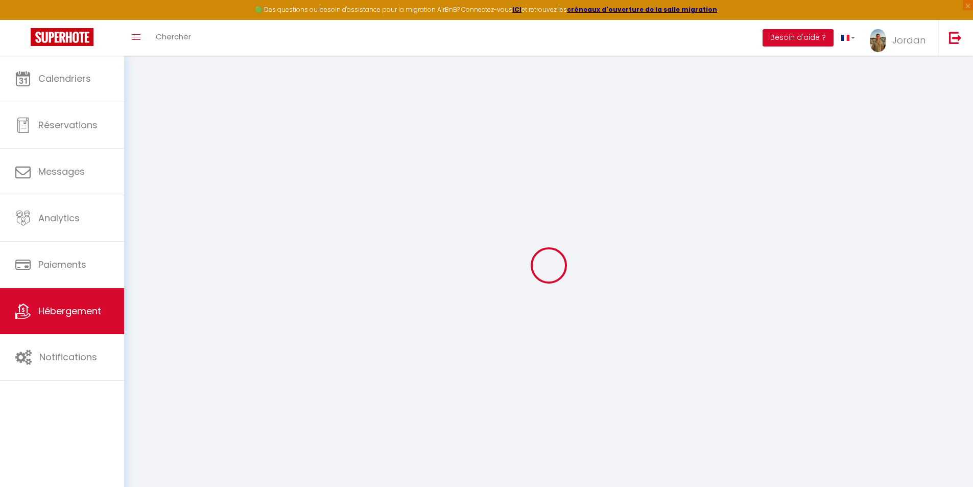
select select
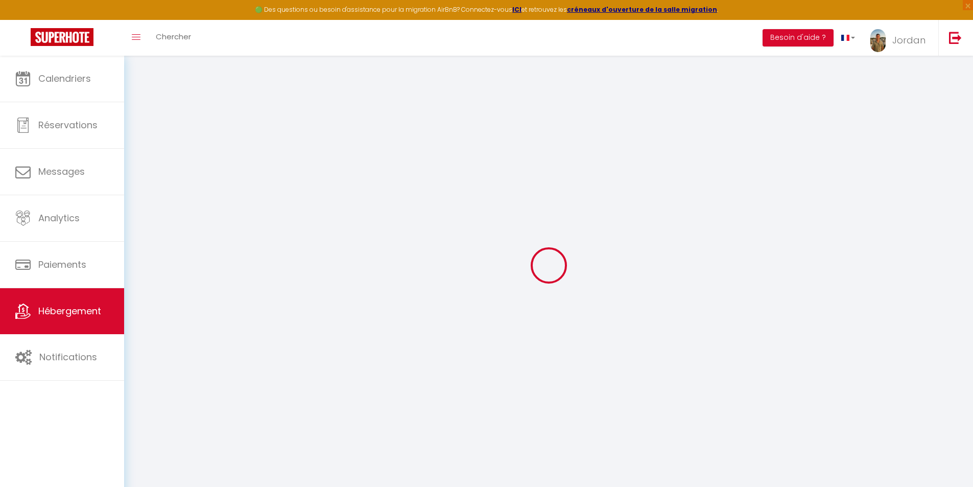
select select
checkbox input "false"
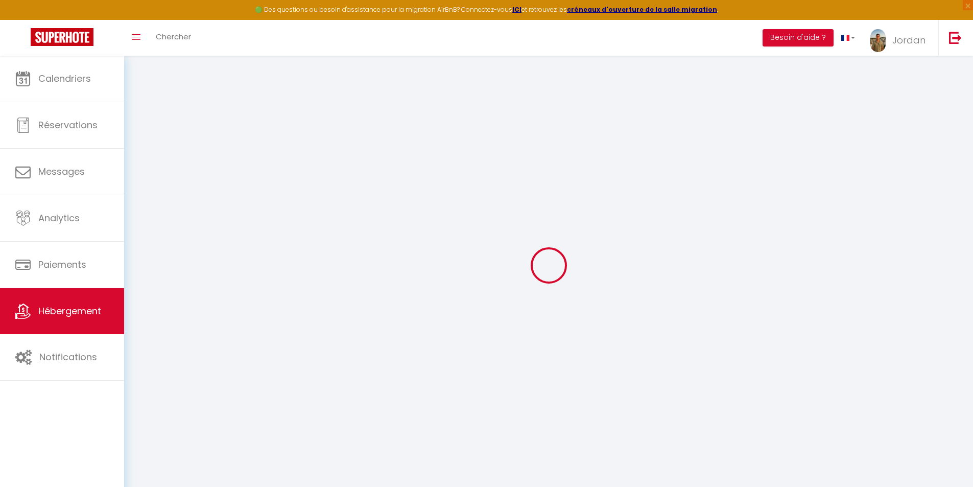
checkbox input "false"
select select
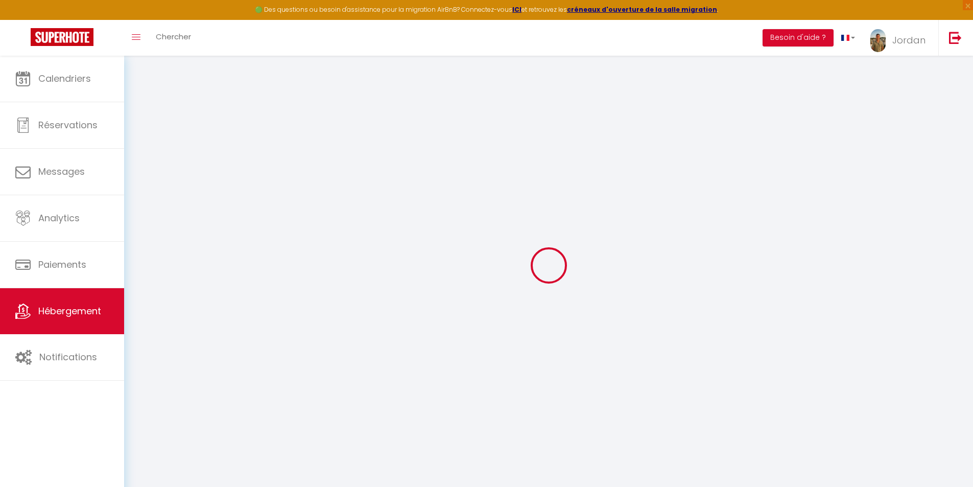
select select
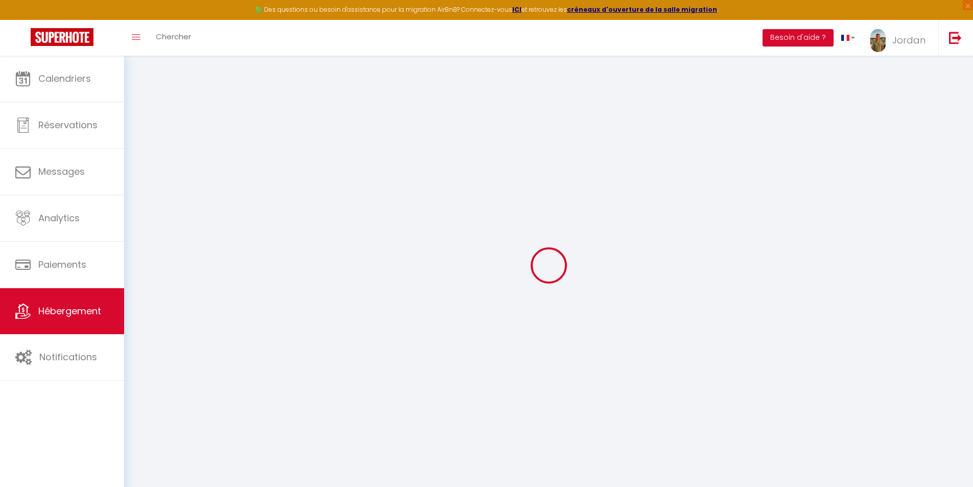
checkbox input "false"
select select
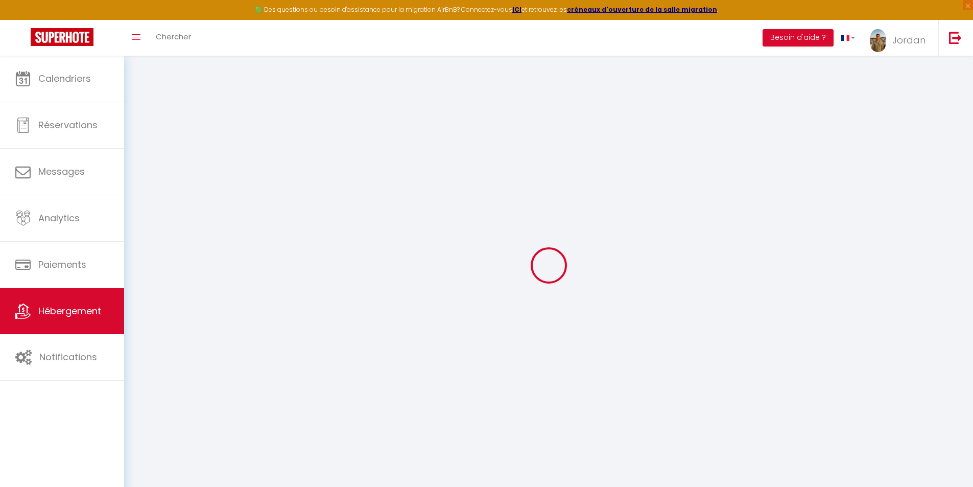
select select
type input "Studio Tolosan - Cosy Tram & [GEOGRAPHIC_DATA]"
type input "[PERSON_NAME]"
type input "HERRERO"
type input "[STREET_ADDRESS]"
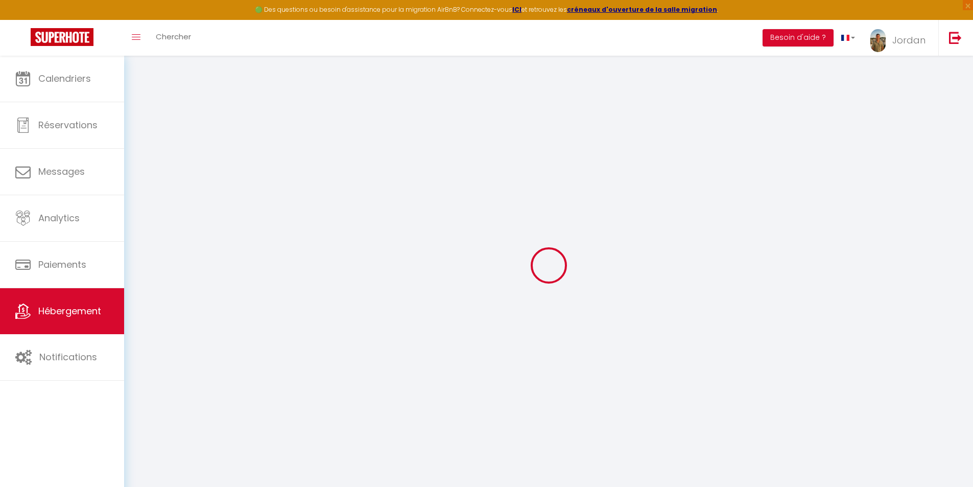
type input "31150"
type input "Gagnac sur Garonne"
select select "2"
select select "0"
type input "55"
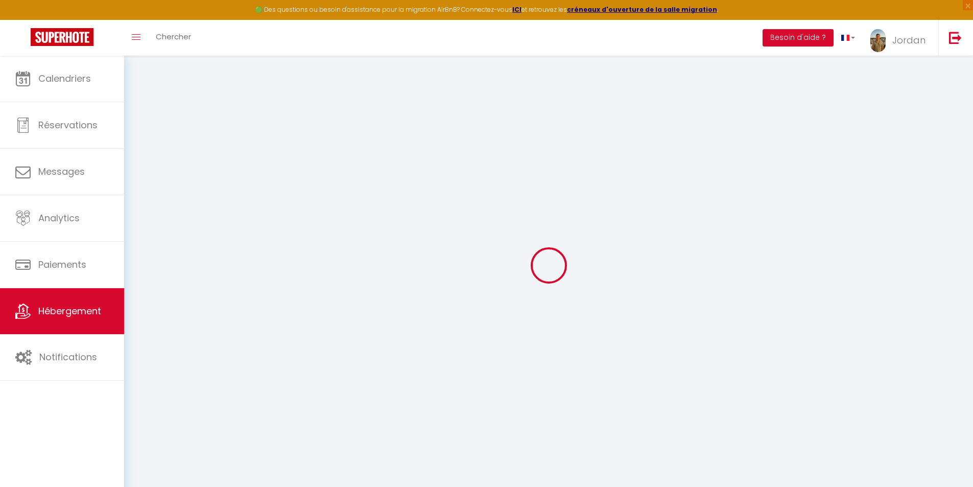
type input "31"
type input "7.20"
type input "4.60"
type input "300"
select select
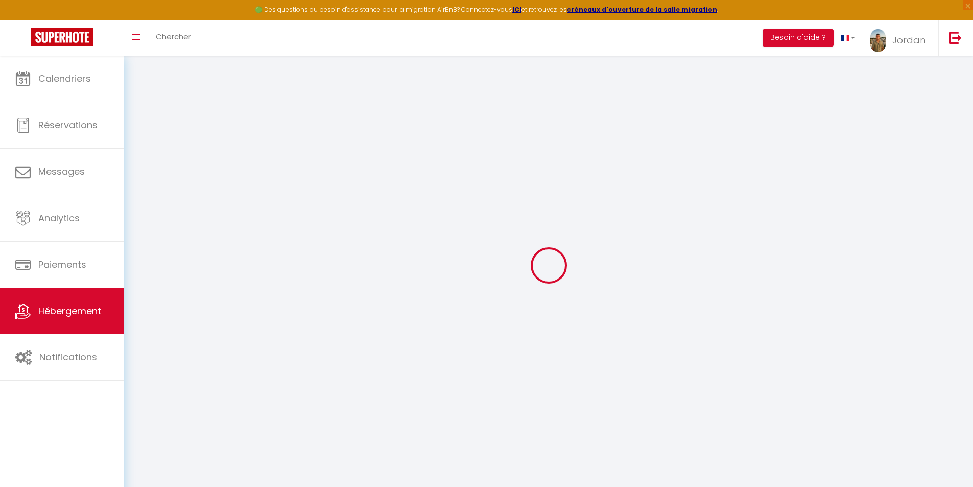
select select
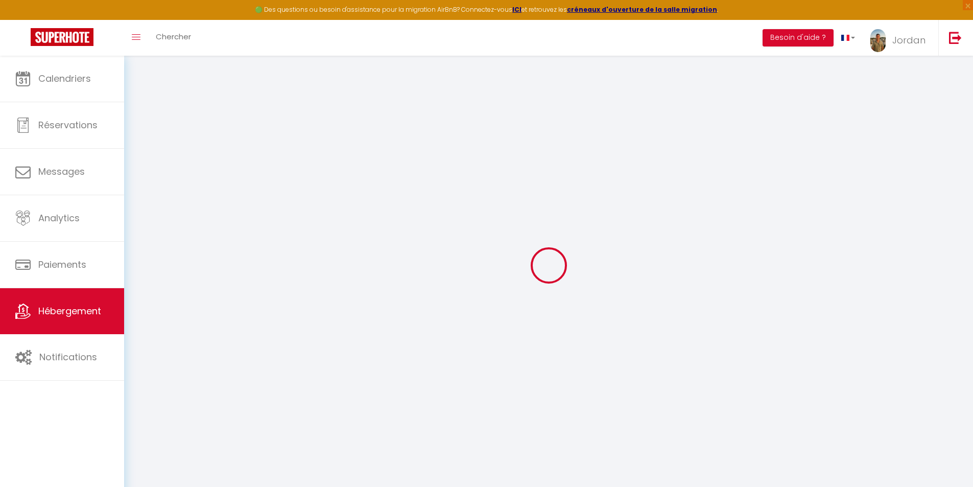
type input "[STREET_ADDRESS]"
type input "31300"
type input "[GEOGRAPHIC_DATA]"
type input "[EMAIL_ADDRESS][DOMAIN_NAME]"
select select "14892"
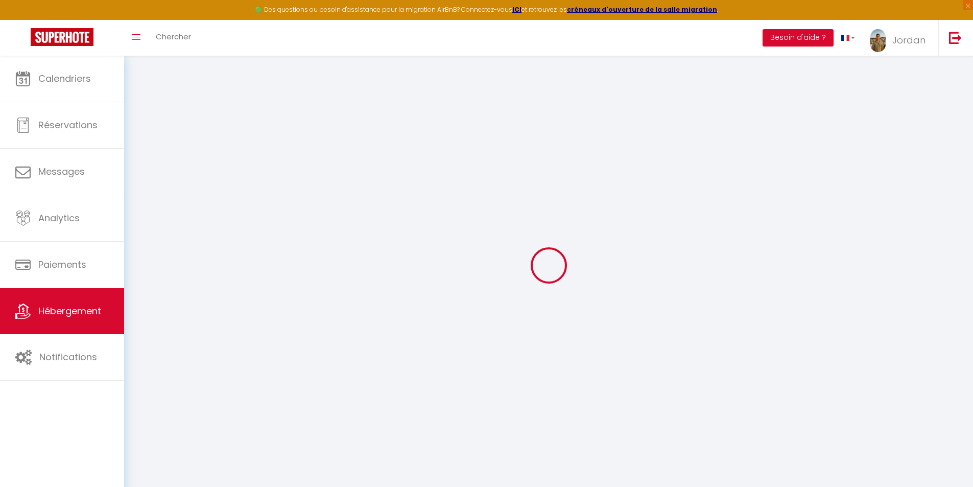
checkbox input "false"
radio input "true"
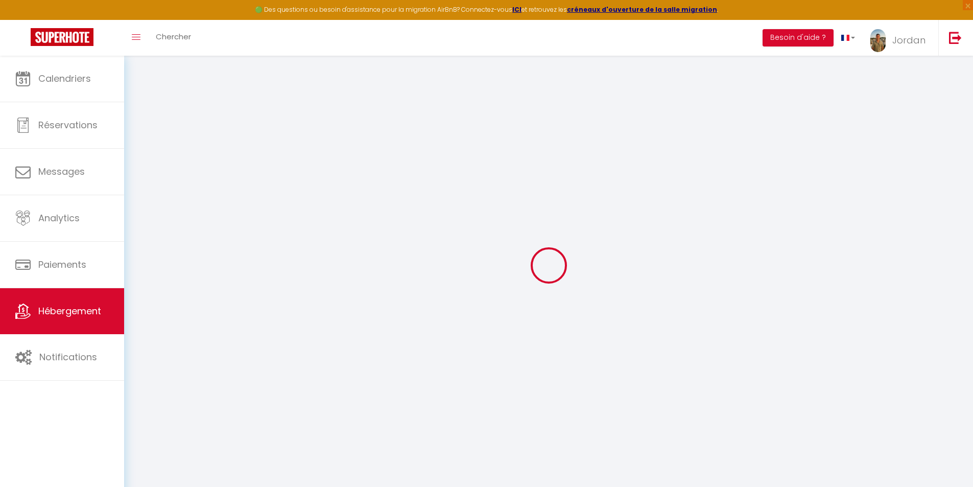
select select
type input "25"
type input "0"
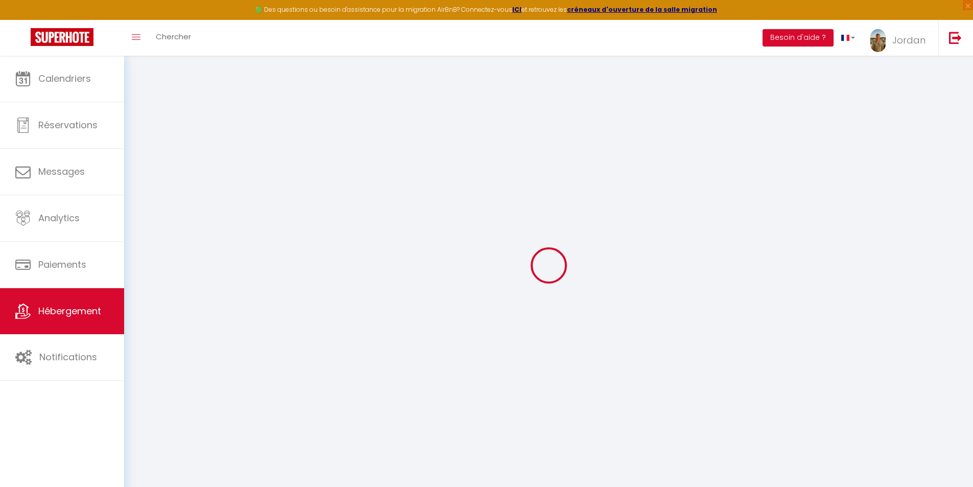
type input "0"
select select
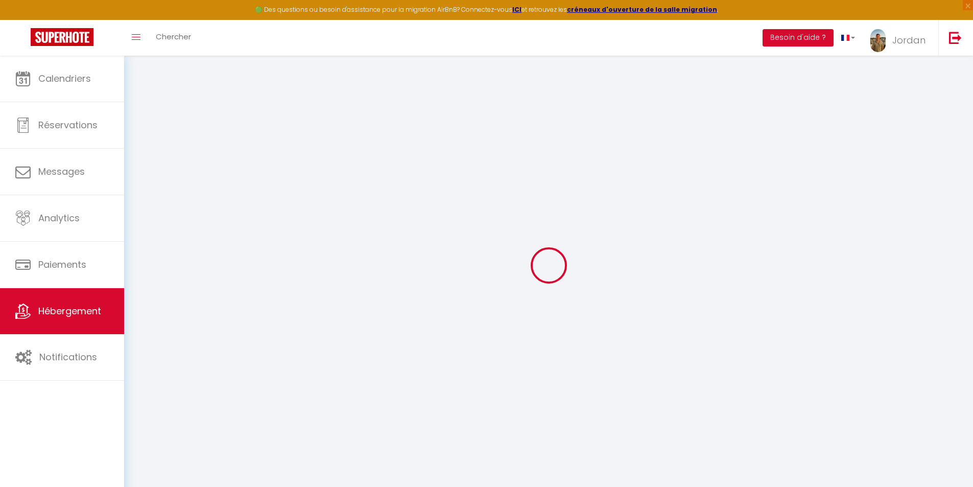
select select
checkbox input "false"
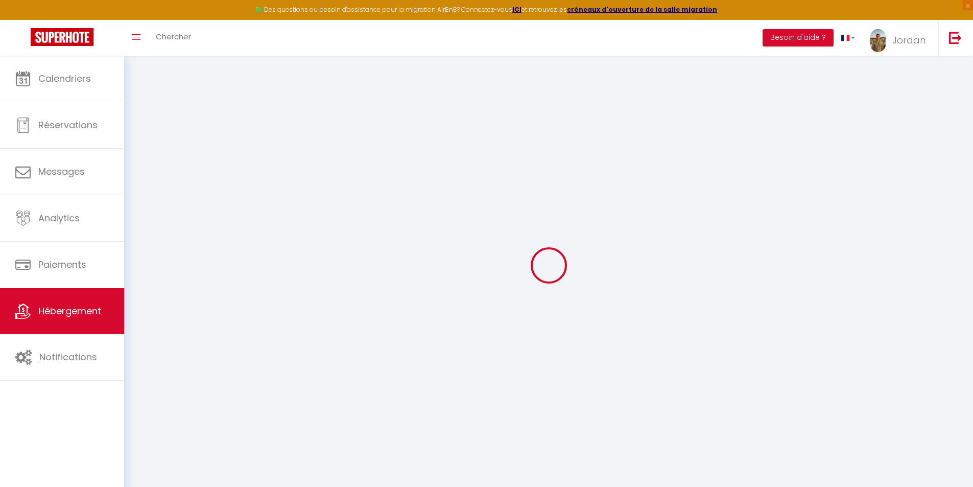
checkbox input "false"
select select
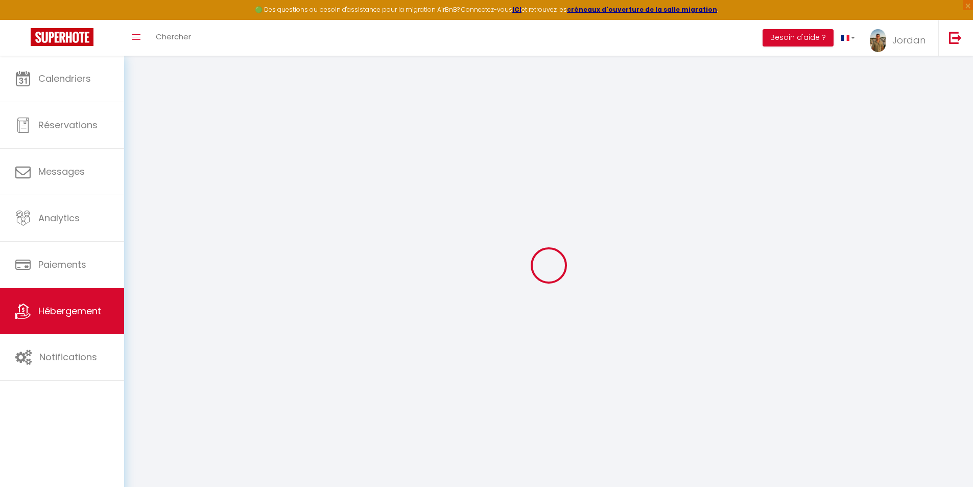
select select
checkbox input "false"
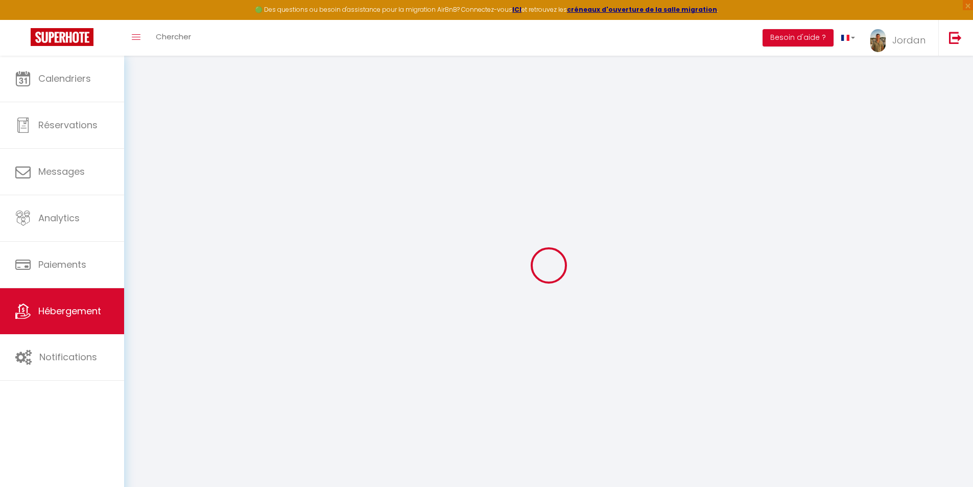
checkbox input "false"
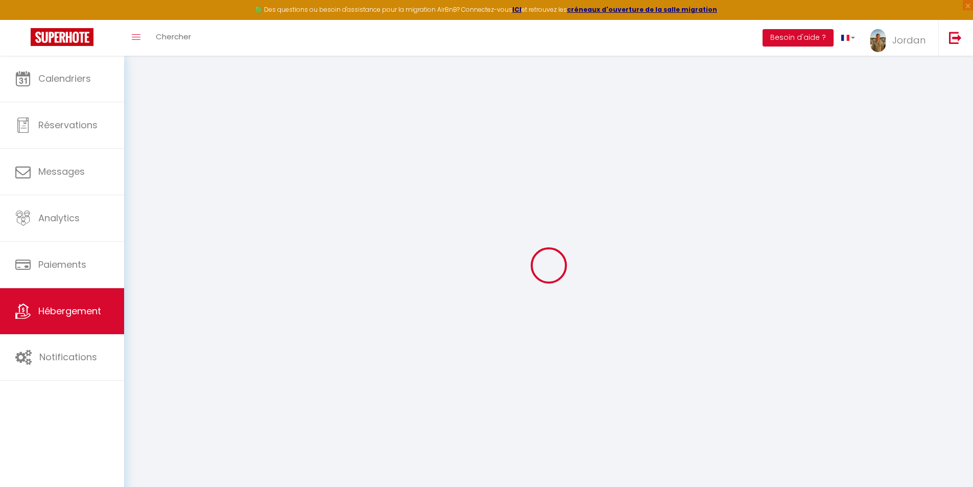
select select "16:00"
select select
select select "12:00"
select select "30"
select select "120"
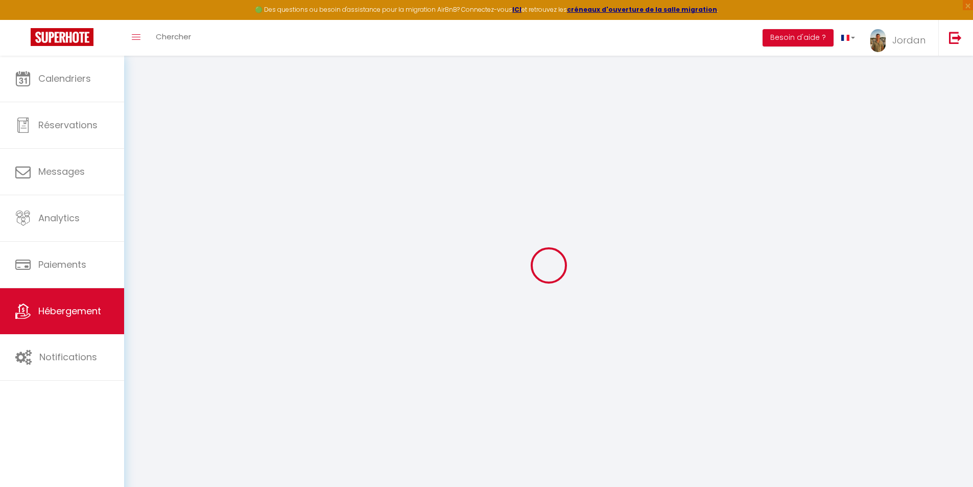
select select "17:00"
select select
checkbox input "false"
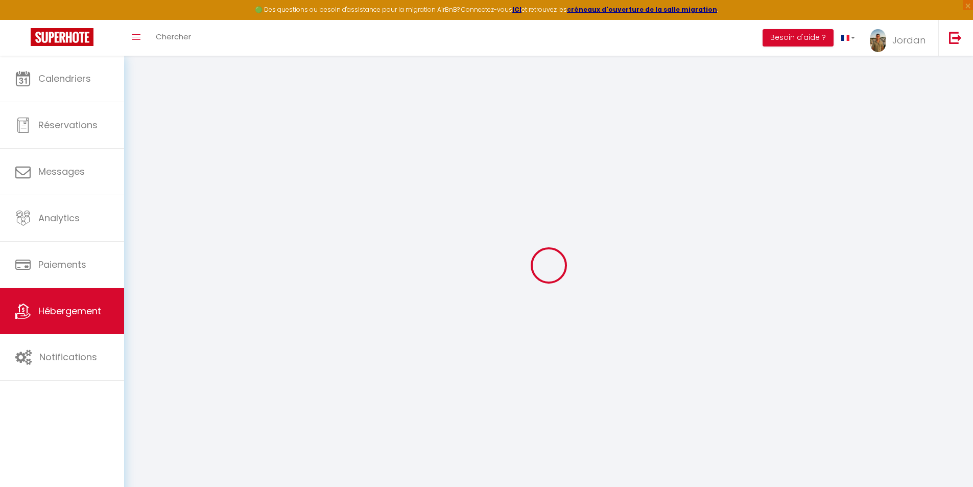
checkbox input "false"
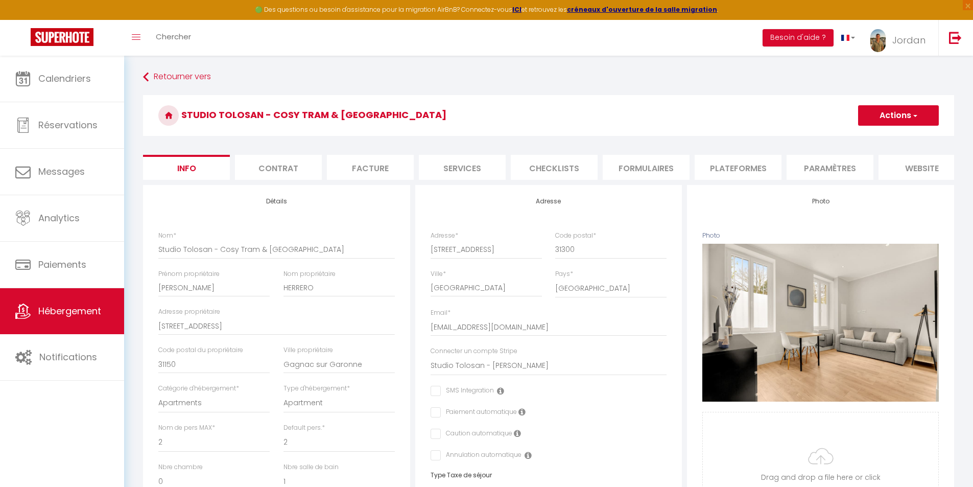
select select
checkbox input "false"
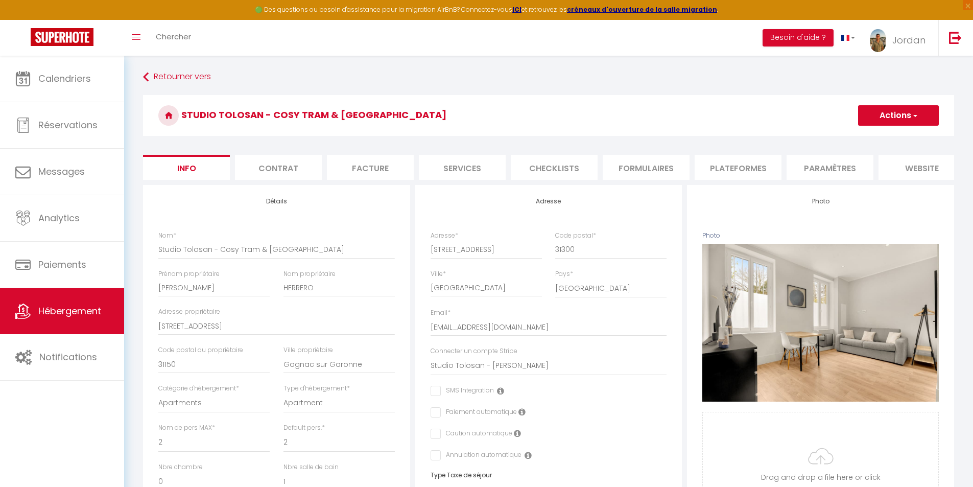
click at [862, 118] on button "Actions" at bounding box center [898, 115] width 81 height 20
click at [863, 162] on link "Supprimer" at bounding box center [883, 164] width 109 height 13
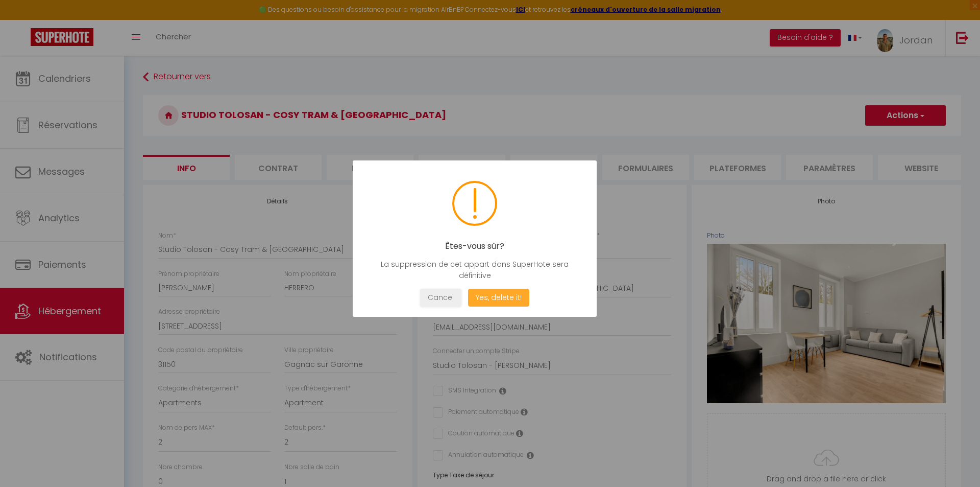
click at [504, 303] on button "Yes, delete it!" at bounding box center [498, 297] width 61 height 18
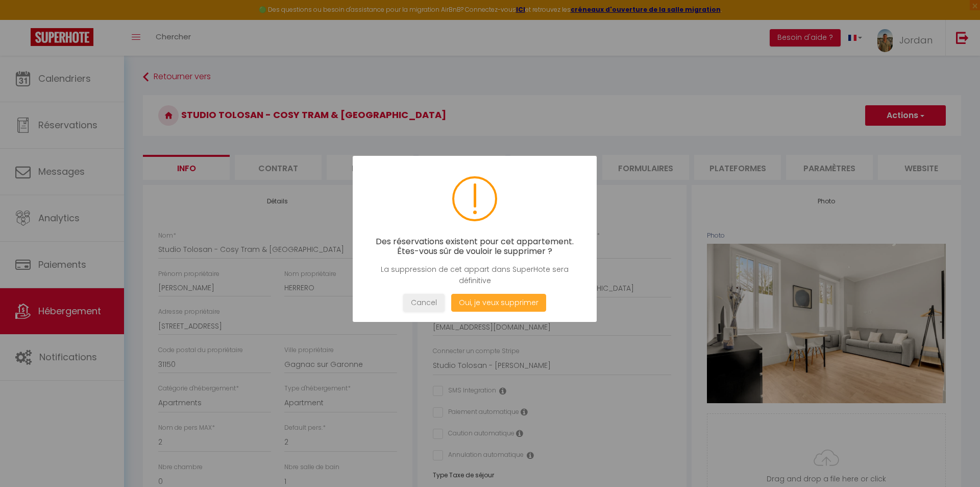
click at [504, 303] on button "Oui, je veux supprimer" at bounding box center [498, 303] width 95 height 18
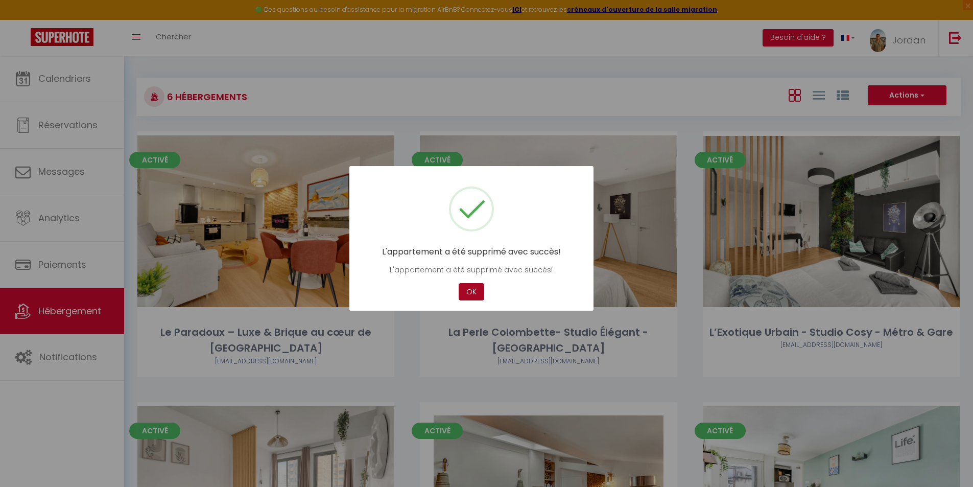
click at [476, 286] on button "OK" at bounding box center [471, 292] width 26 height 18
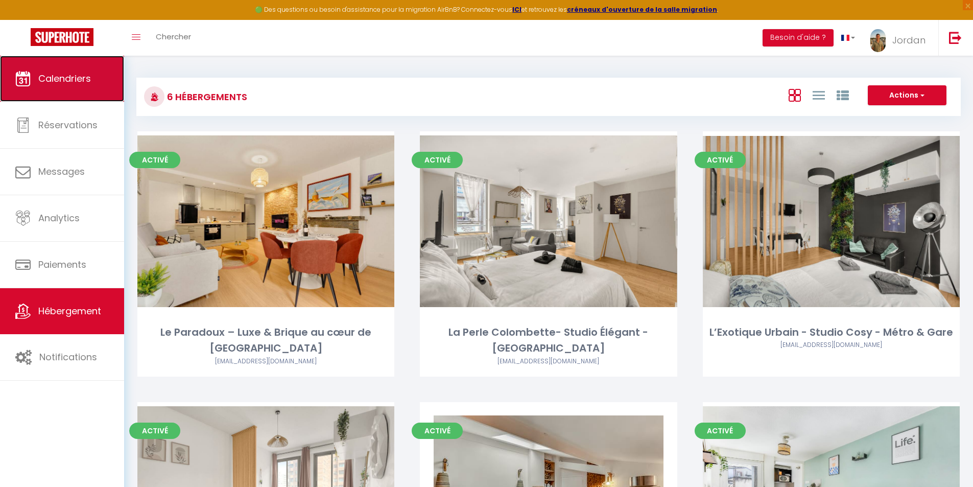
click at [74, 83] on span "Calendriers" at bounding box center [64, 78] width 53 height 13
